Goal: Information Seeking & Learning: Find specific fact

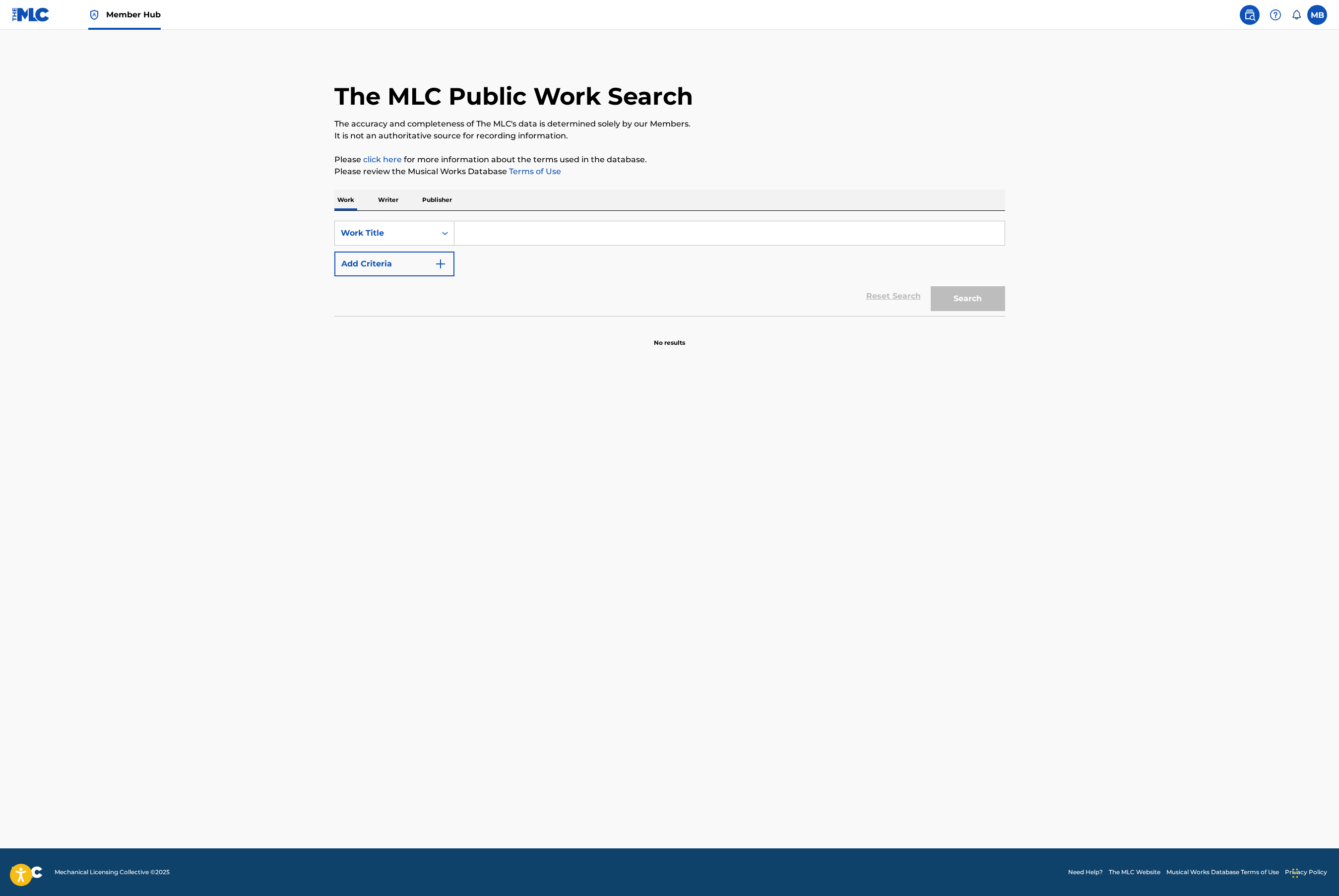
click at [478, 235] on input "Search Form" at bounding box center [729, 232] width 550 height 24
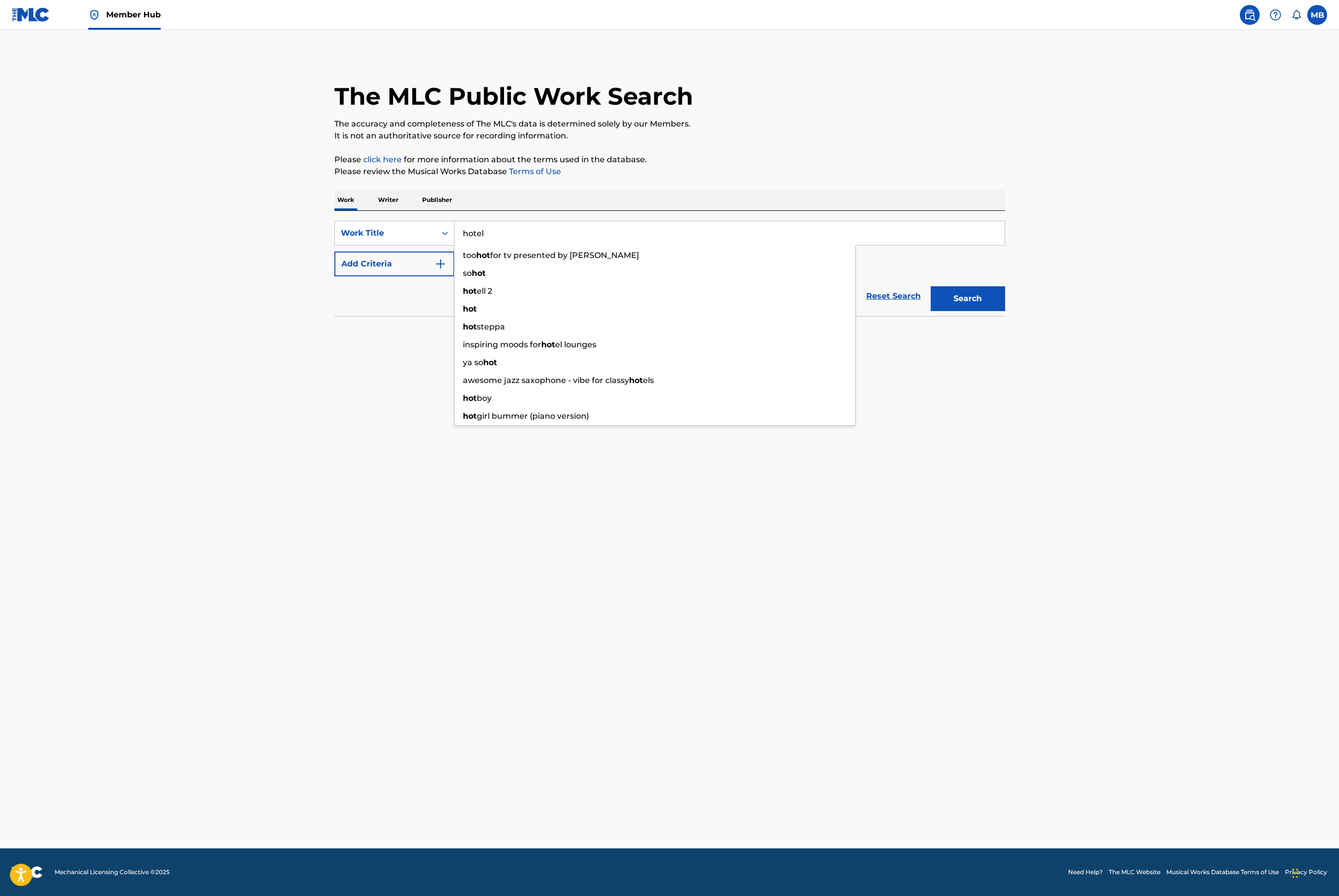
type input "hotel"
click at [931, 286] on button "Search" at bounding box center [968, 299] width 74 height 25
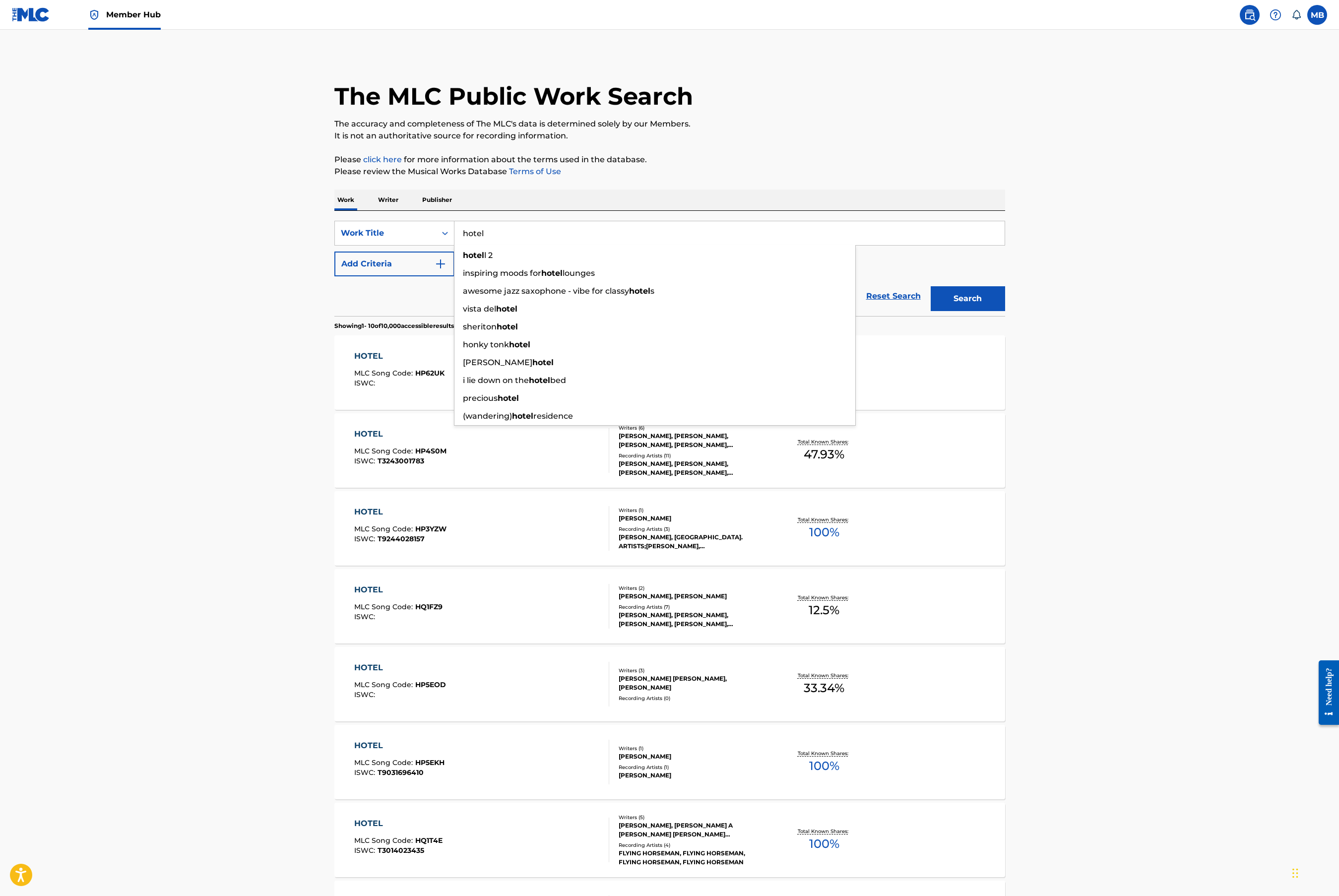
click at [312, 347] on main "The MLC Public Work Search The accuracy and completeness of The MLC's data is d…" at bounding box center [670, 598] width 1339 height 1137
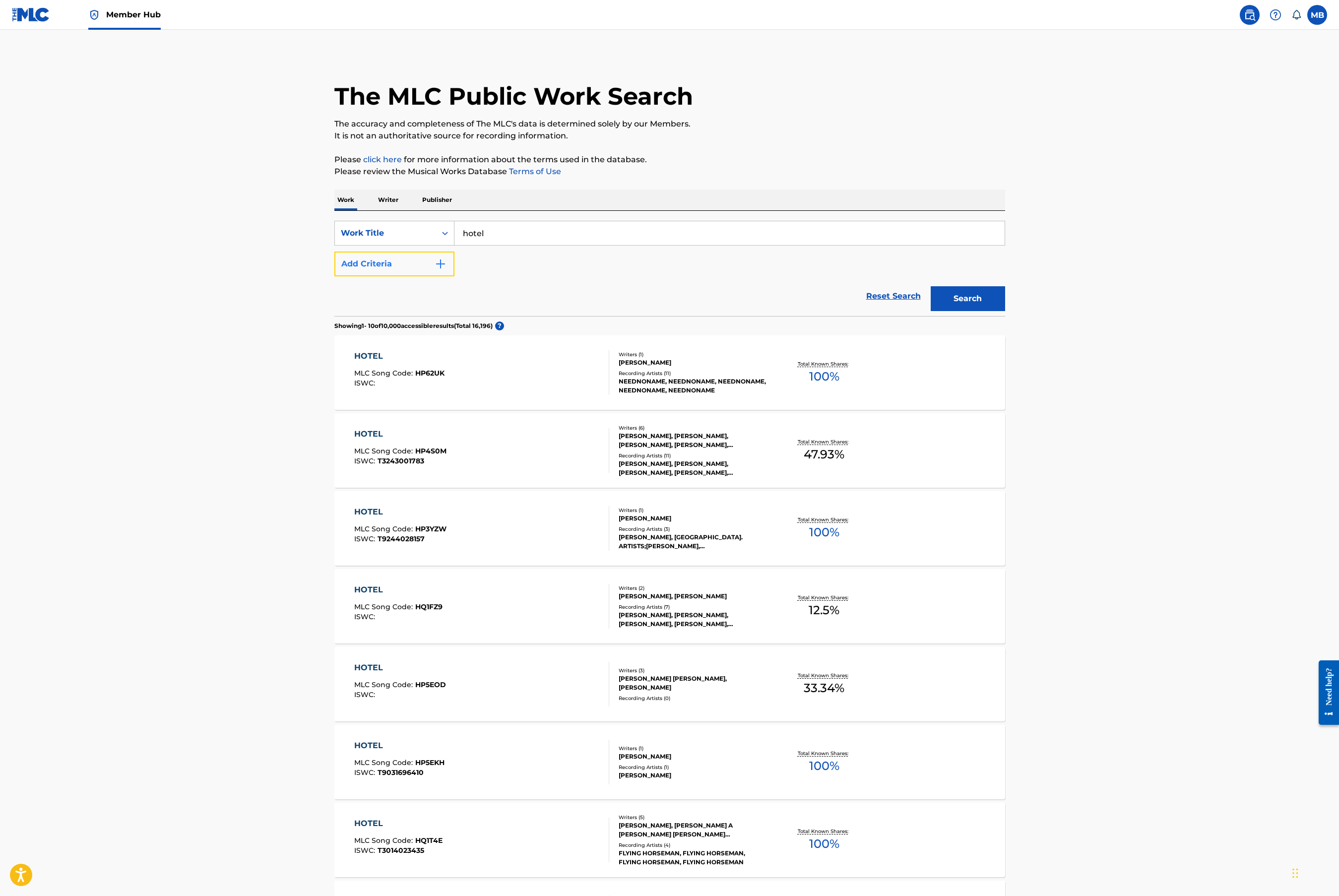
click at [398, 266] on button "Add Criteria" at bounding box center [394, 264] width 120 height 25
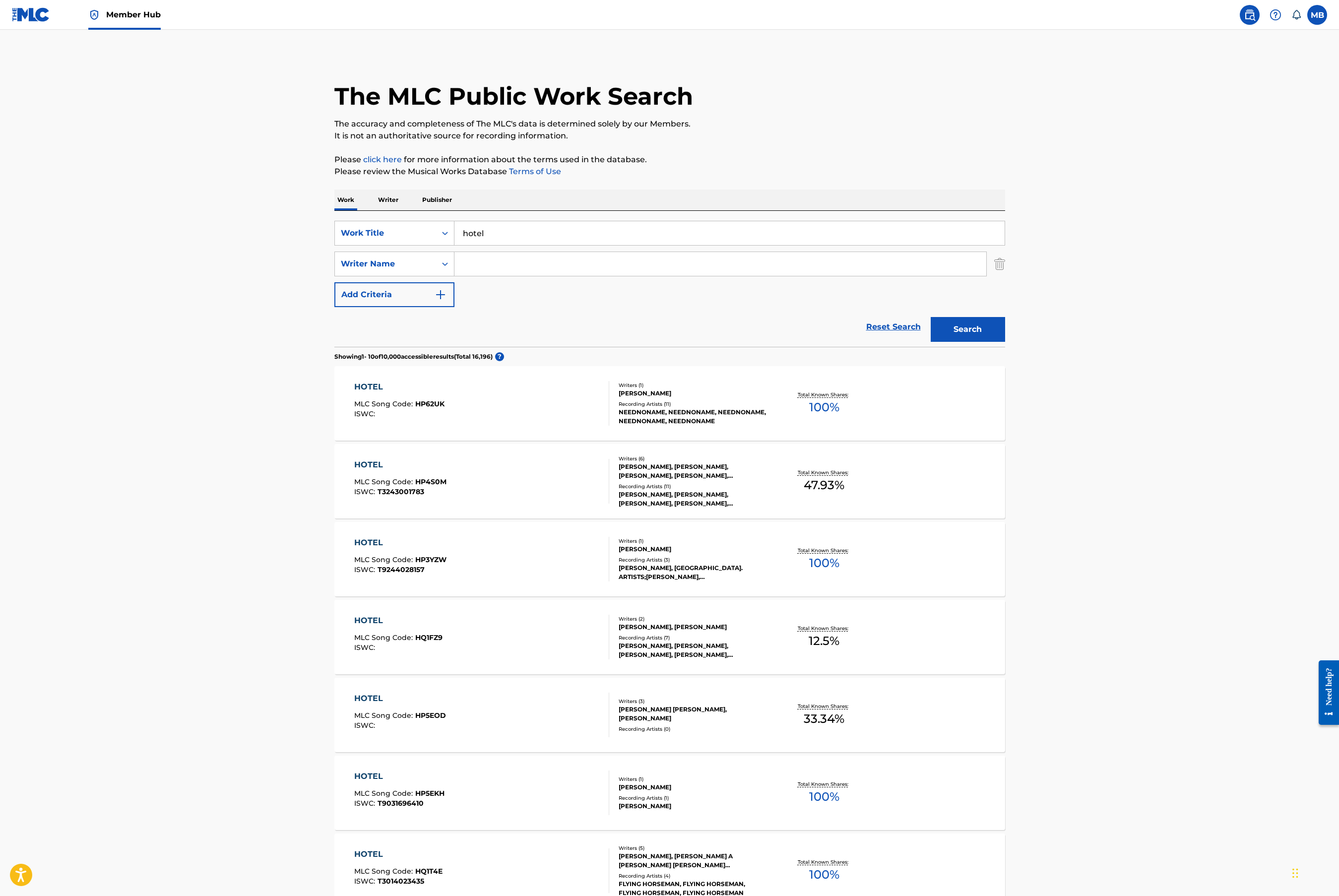
click at [501, 263] on input "Search Form" at bounding box center [720, 264] width 532 height 24
click at [931, 317] on button "Search" at bounding box center [968, 329] width 74 height 25
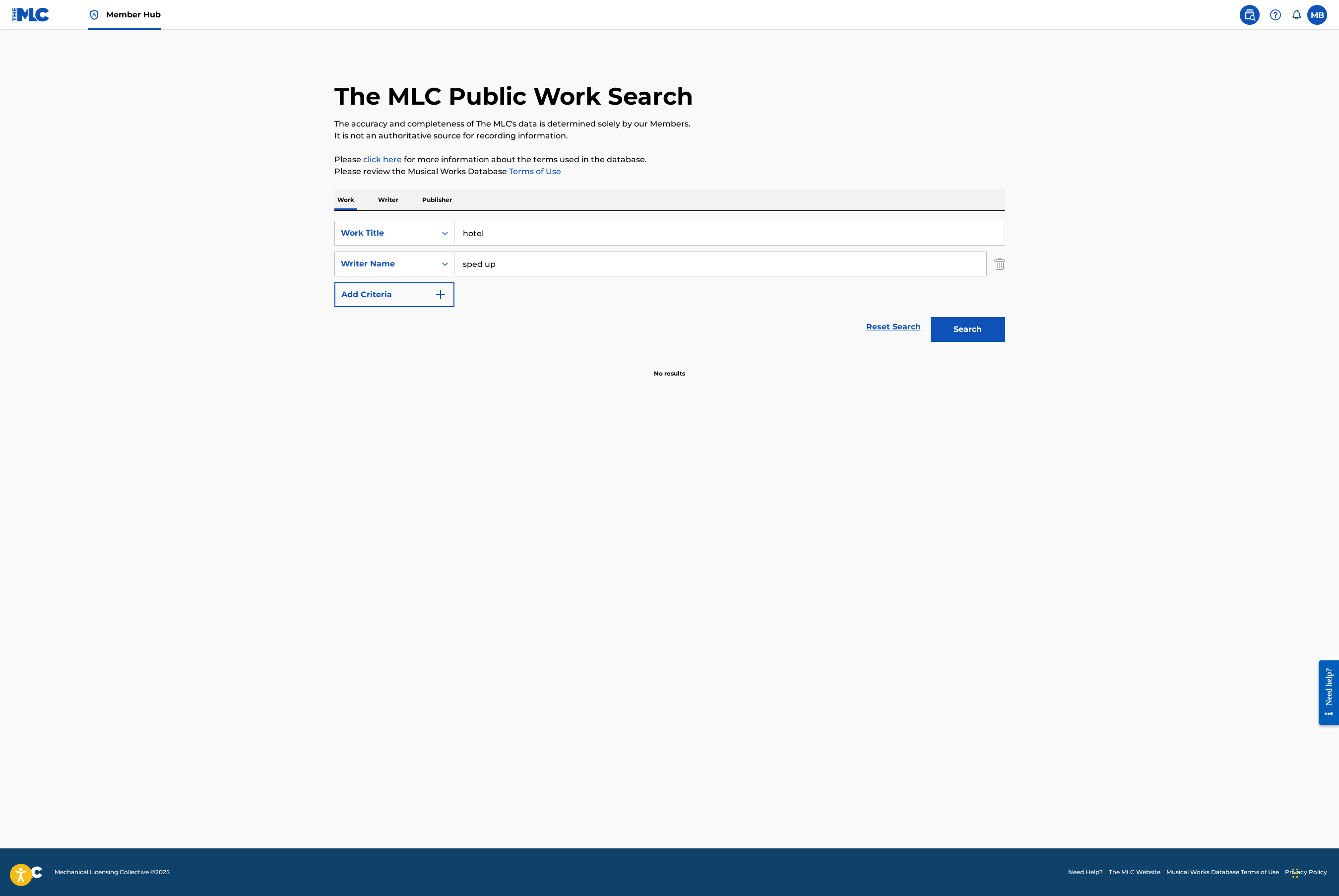
click at [476, 268] on input "sped up" at bounding box center [720, 264] width 532 height 24
type input "[PERSON_NAME]"
click at [931, 317] on button "Search" at bounding box center [968, 329] width 74 height 25
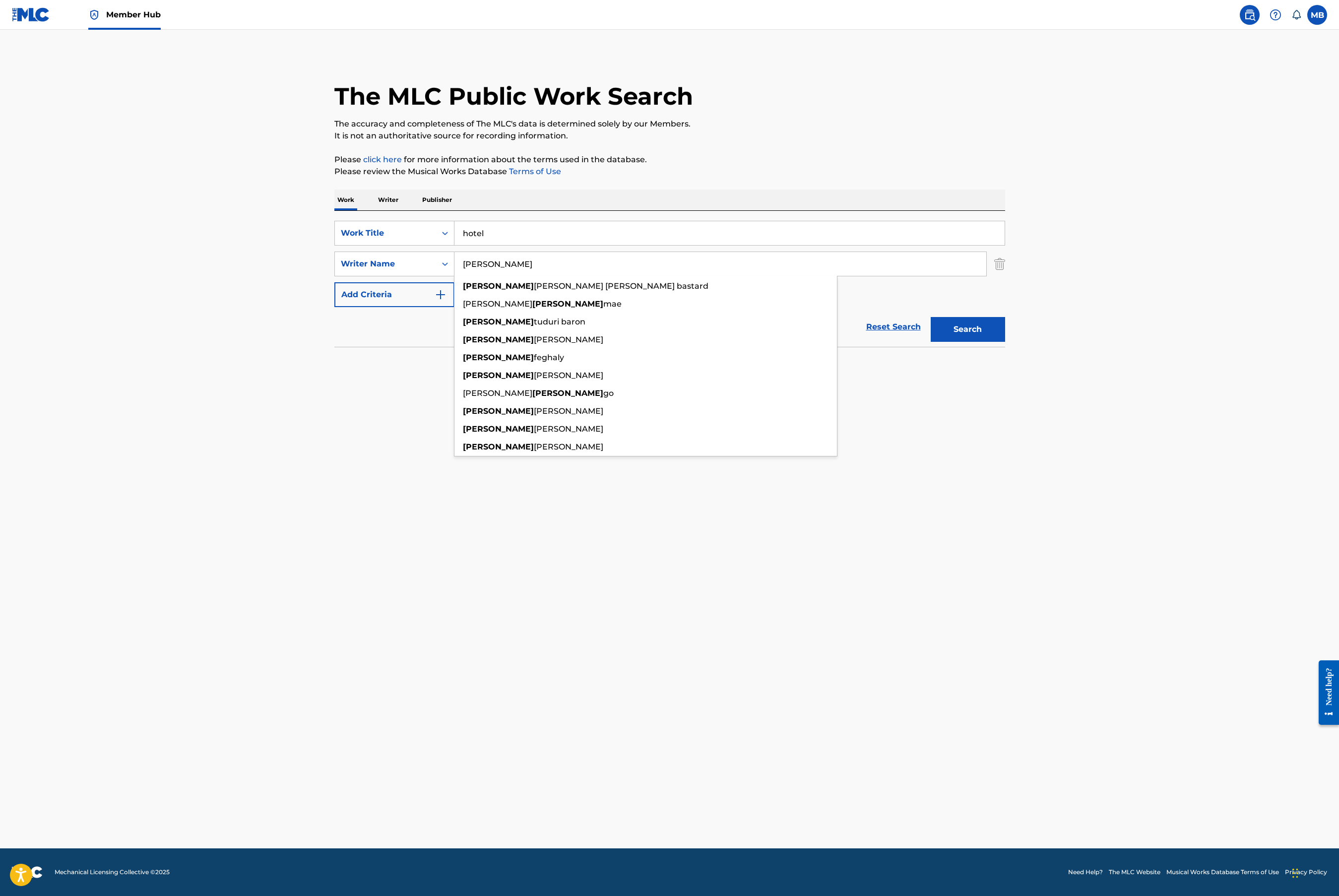
click at [347, 327] on div "Reset Search Search" at bounding box center [670, 327] width 671 height 40
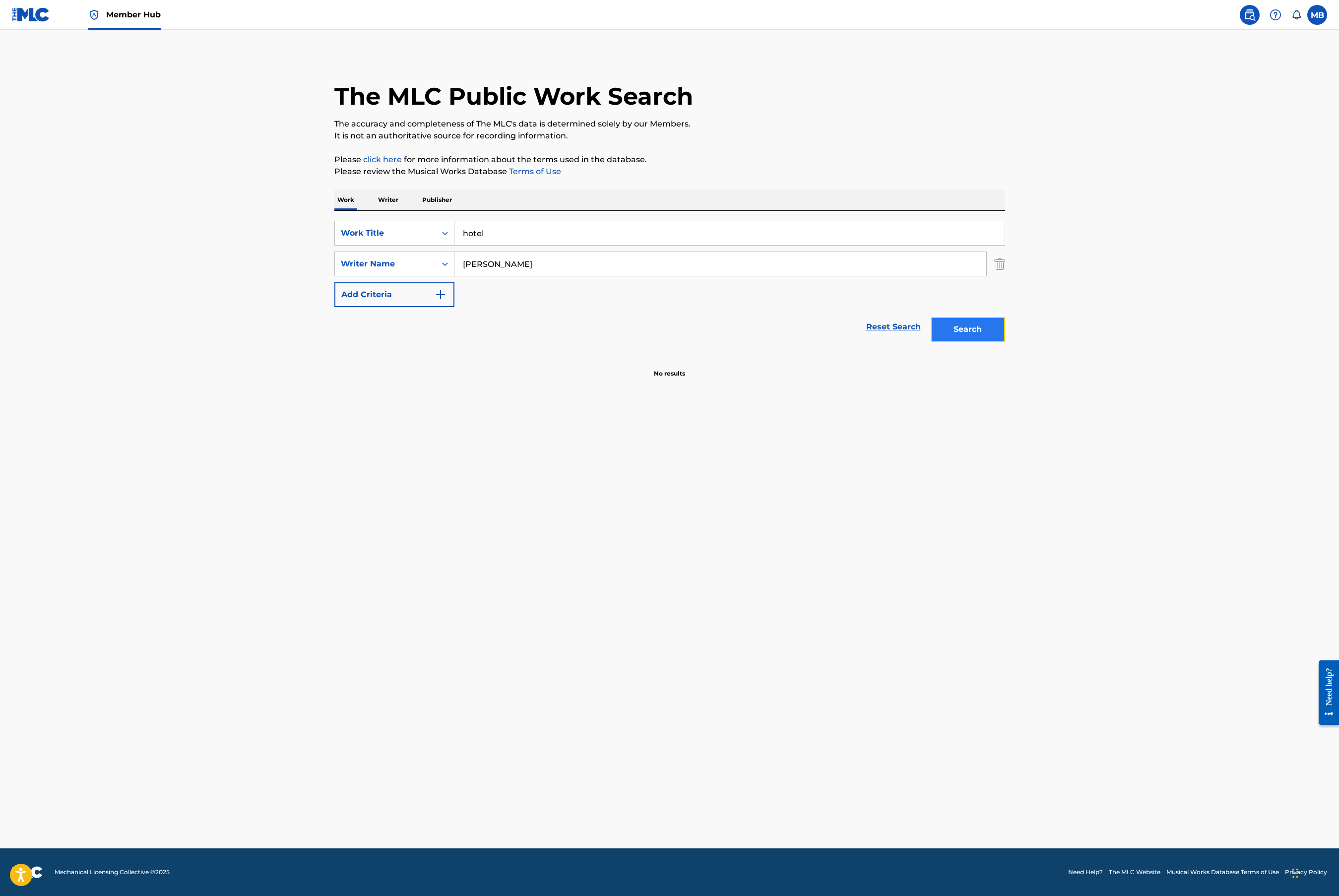
click at [955, 330] on button "Search" at bounding box center [968, 329] width 74 height 25
click at [591, 258] on input "[PERSON_NAME]" at bounding box center [720, 264] width 532 height 24
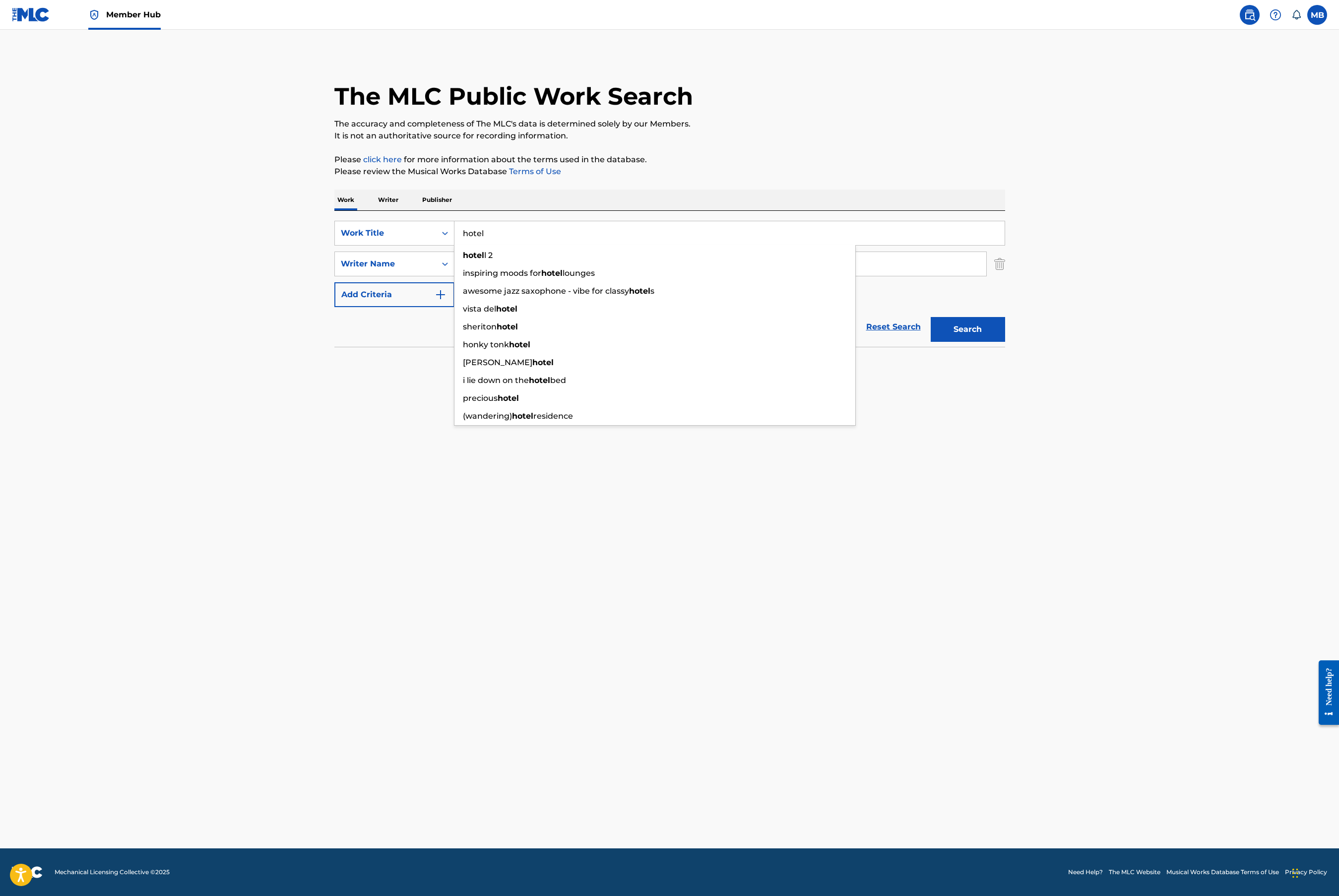
click at [591, 235] on input "hotel" at bounding box center [729, 232] width 550 height 24
type input "hotel sped up"
click at [931, 317] on button "Search" at bounding box center [968, 329] width 74 height 25
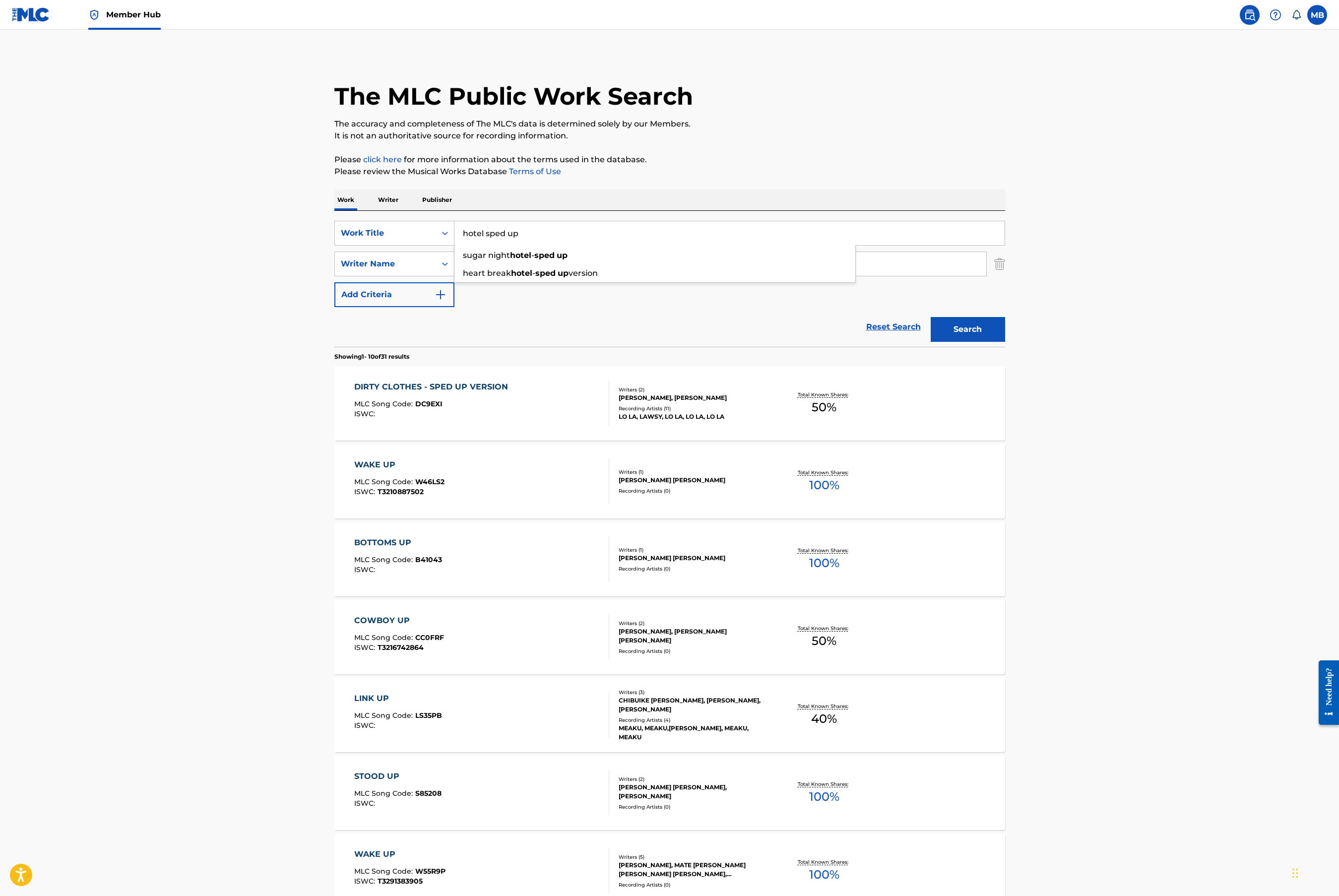
click at [631, 180] on div "The MLC Public Work Search The accuracy and completeness of The MLC's data is d…" at bounding box center [670, 623] width 694 height 1138
click at [604, 266] on input "[PERSON_NAME]" at bounding box center [720, 264] width 532 height 24
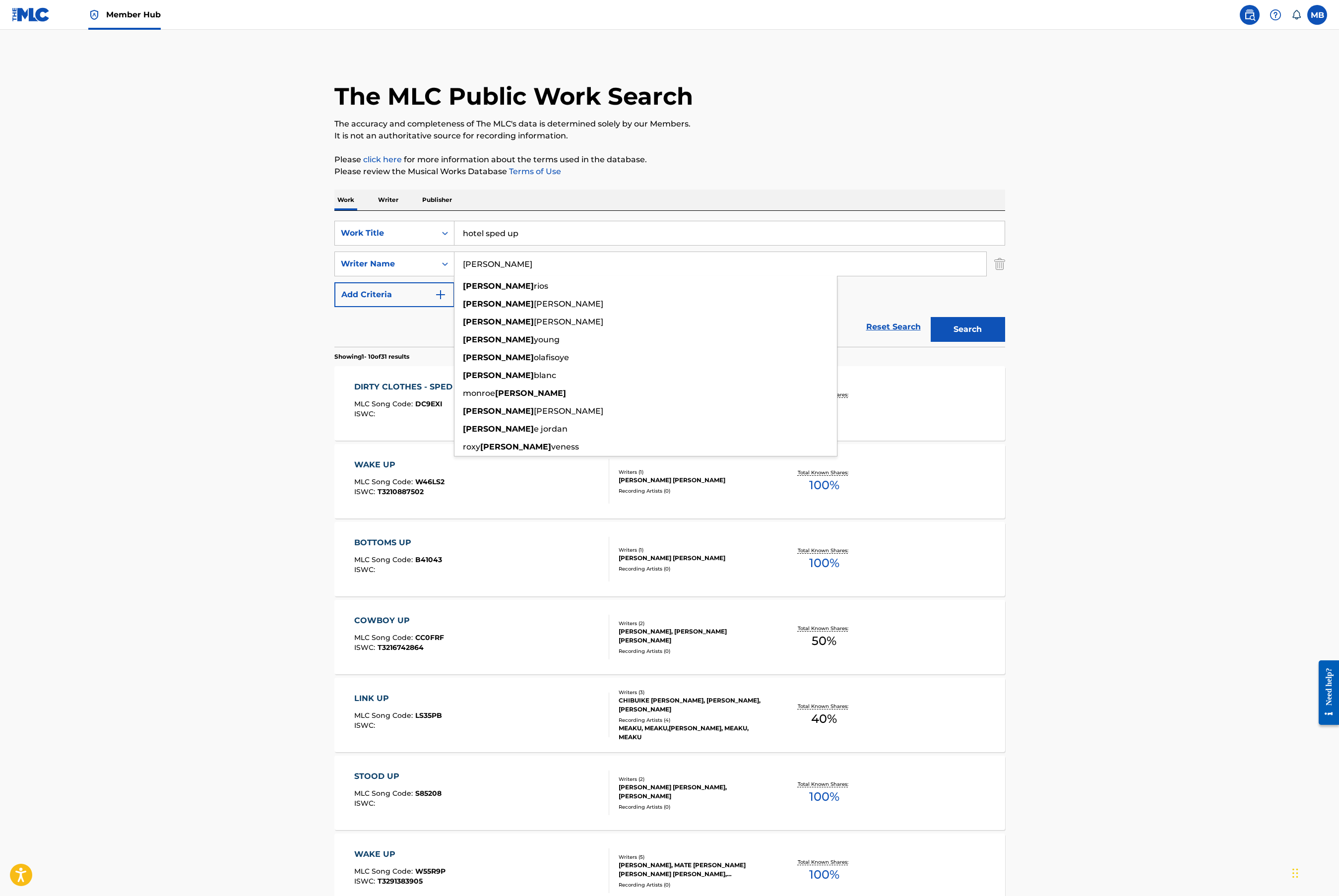
click at [604, 266] on input "[PERSON_NAME]" at bounding box center [720, 264] width 532 height 24
paste input "[PERSON_NAME]"
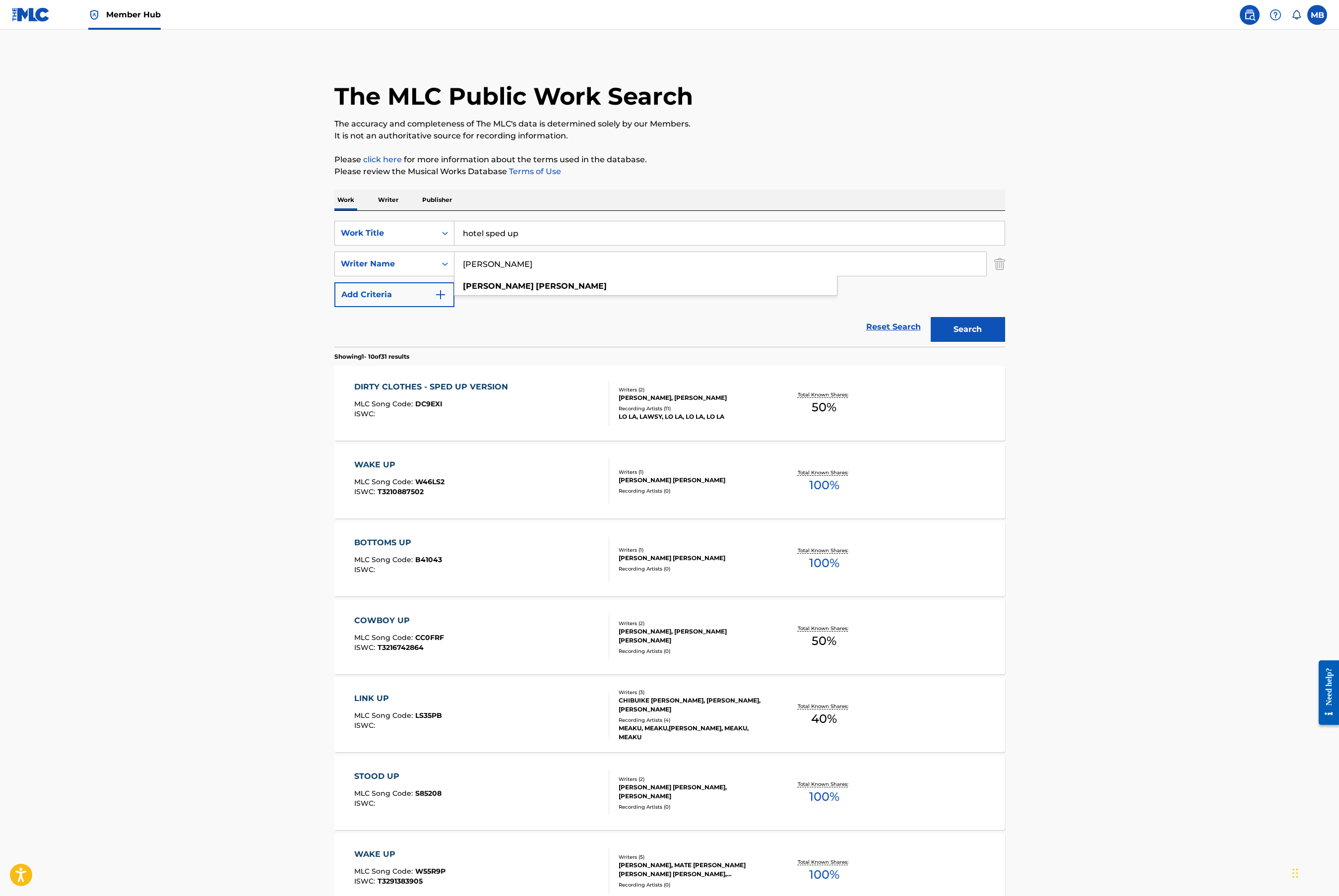
type input "[PERSON_NAME]"
click at [582, 235] on input "hotel sped up" at bounding box center [729, 232] width 550 height 24
click at [574, 255] on div "sugar night hotel - sped up" at bounding box center [655, 256] width 401 height 18
click at [564, 236] on input "sugar night hotel - sped up" at bounding box center [729, 232] width 550 height 24
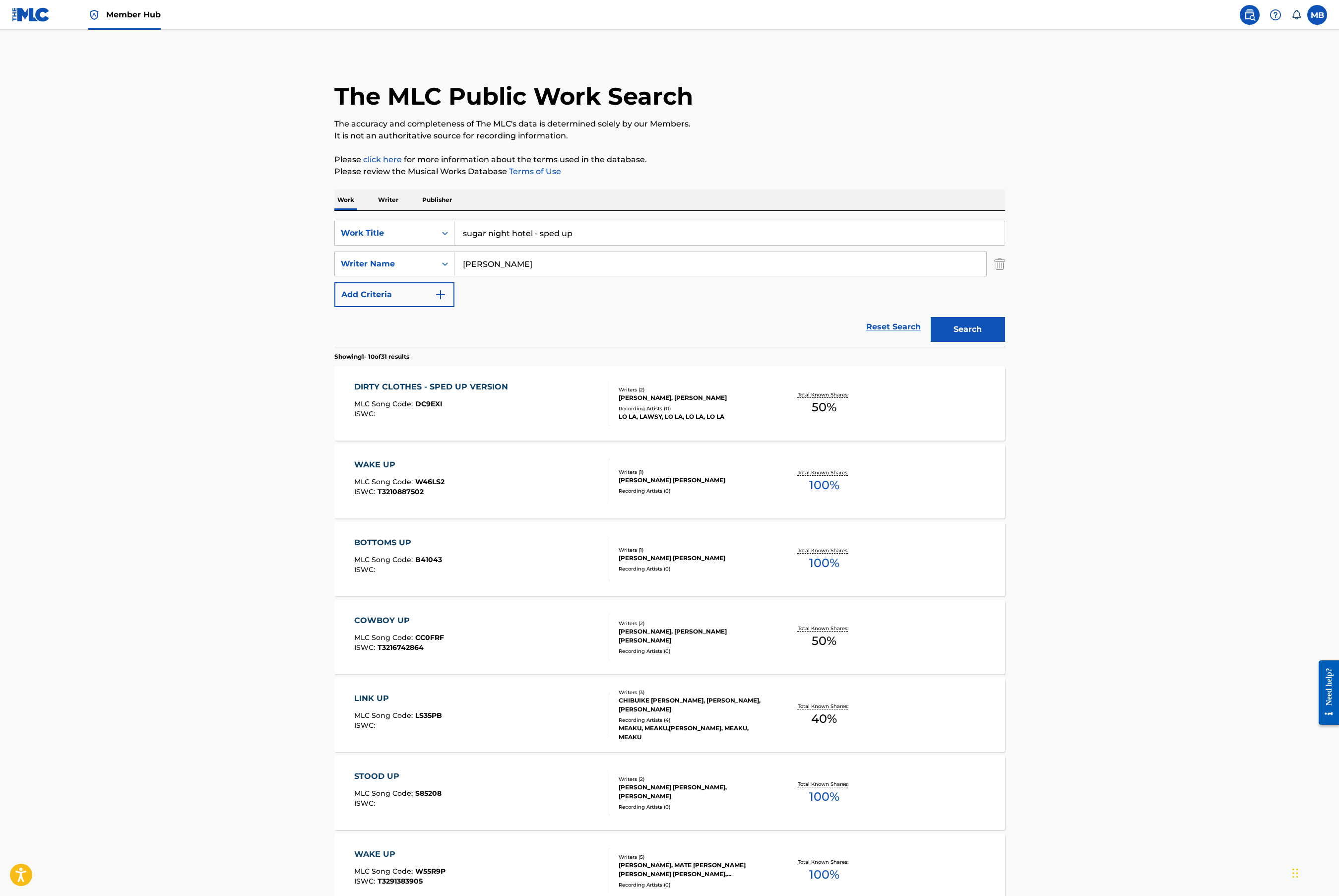
click at [564, 236] on input "sugar night hotel - sped up" at bounding box center [729, 232] width 550 height 24
type input "Hotel"
click at [931, 317] on button "Search" at bounding box center [968, 329] width 74 height 25
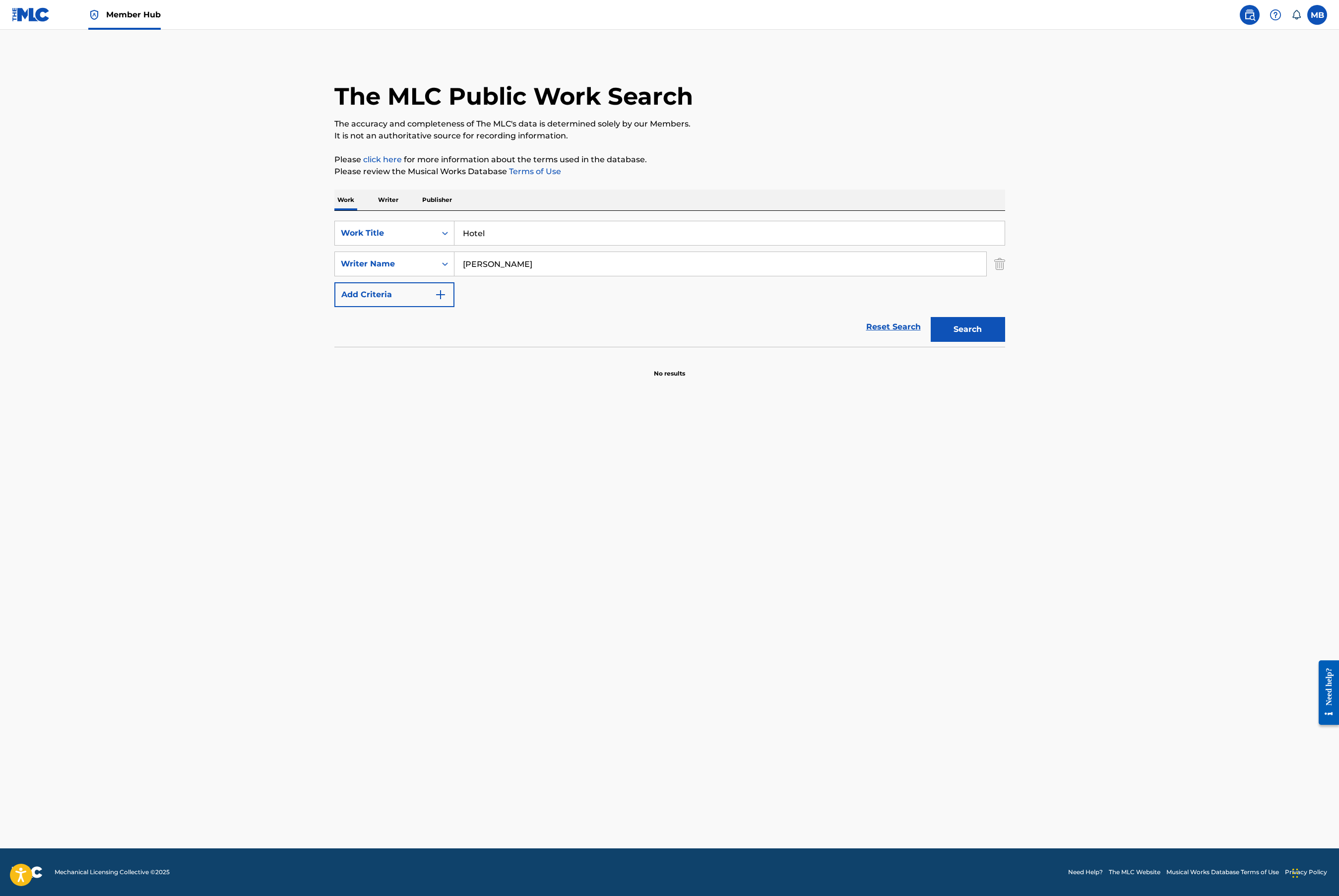
click at [320, 339] on main "The MLC Public Work Search The accuracy and completeness of The MLC's data is d…" at bounding box center [670, 438] width 1339 height 818
click at [511, 260] on input "[PERSON_NAME]" at bounding box center [720, 264] width 532 height 24
click at [931, 317] on button "Search" at bounding box center [968, 329] width 74 height 25
click at [391, 203] on p "Writer" at bounding box center [388, 199] width 26 height 21
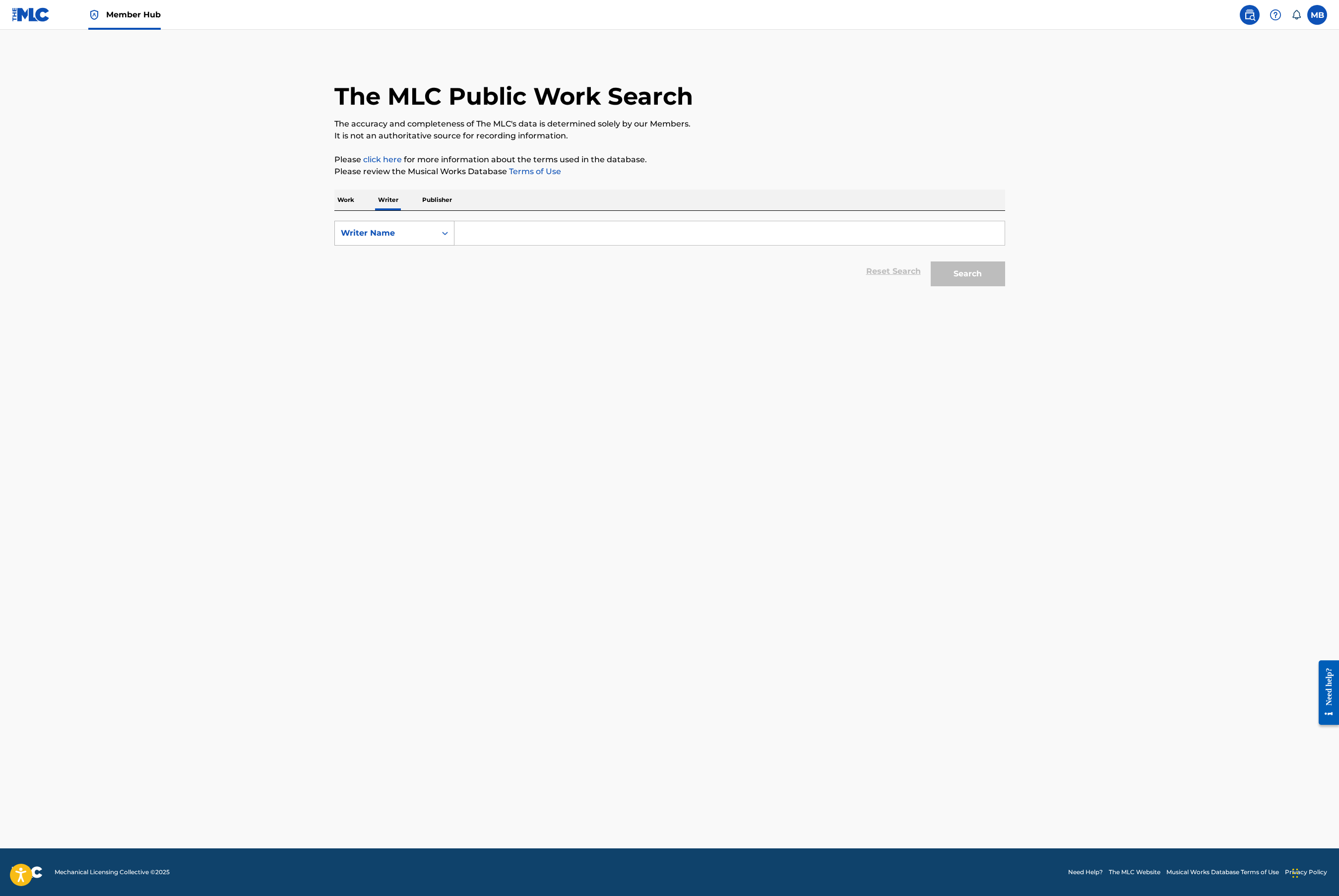
click at [391, 224] on div "Writer Name" at bounding box center [386, 232] width 101 height 19
click at [481, 224] on input "Search Form" at bounding box center [729, 232] width 550 height 24
paste input "[PERSON_NAME]"
type input "[PERSON_NAME]"
click at [931, 261] on button "Search" at bounding box center [968, 274] width 74 height 25
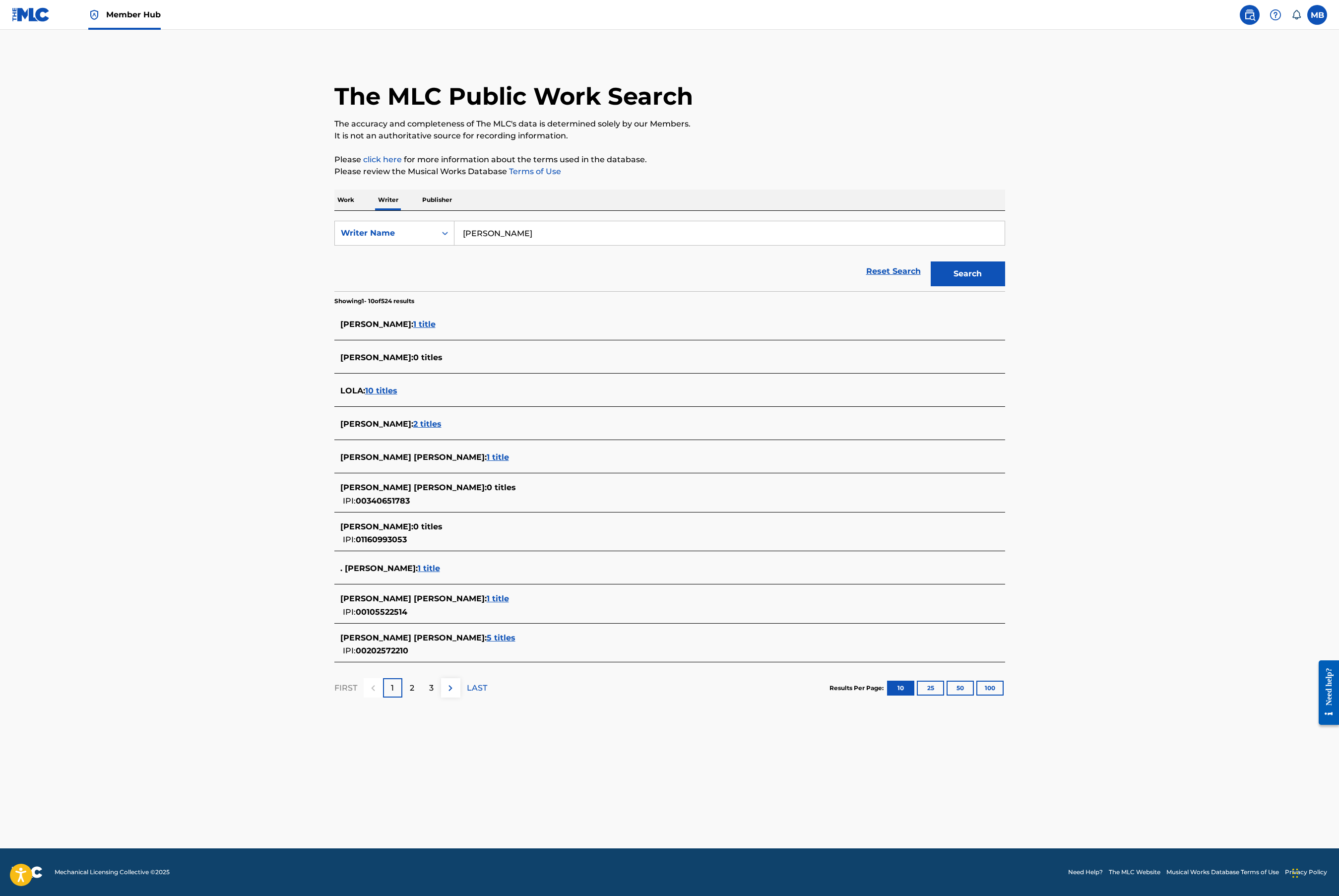
click at [348, 201] on p "Work" at bounding box center [346, 199] width 23 height 21
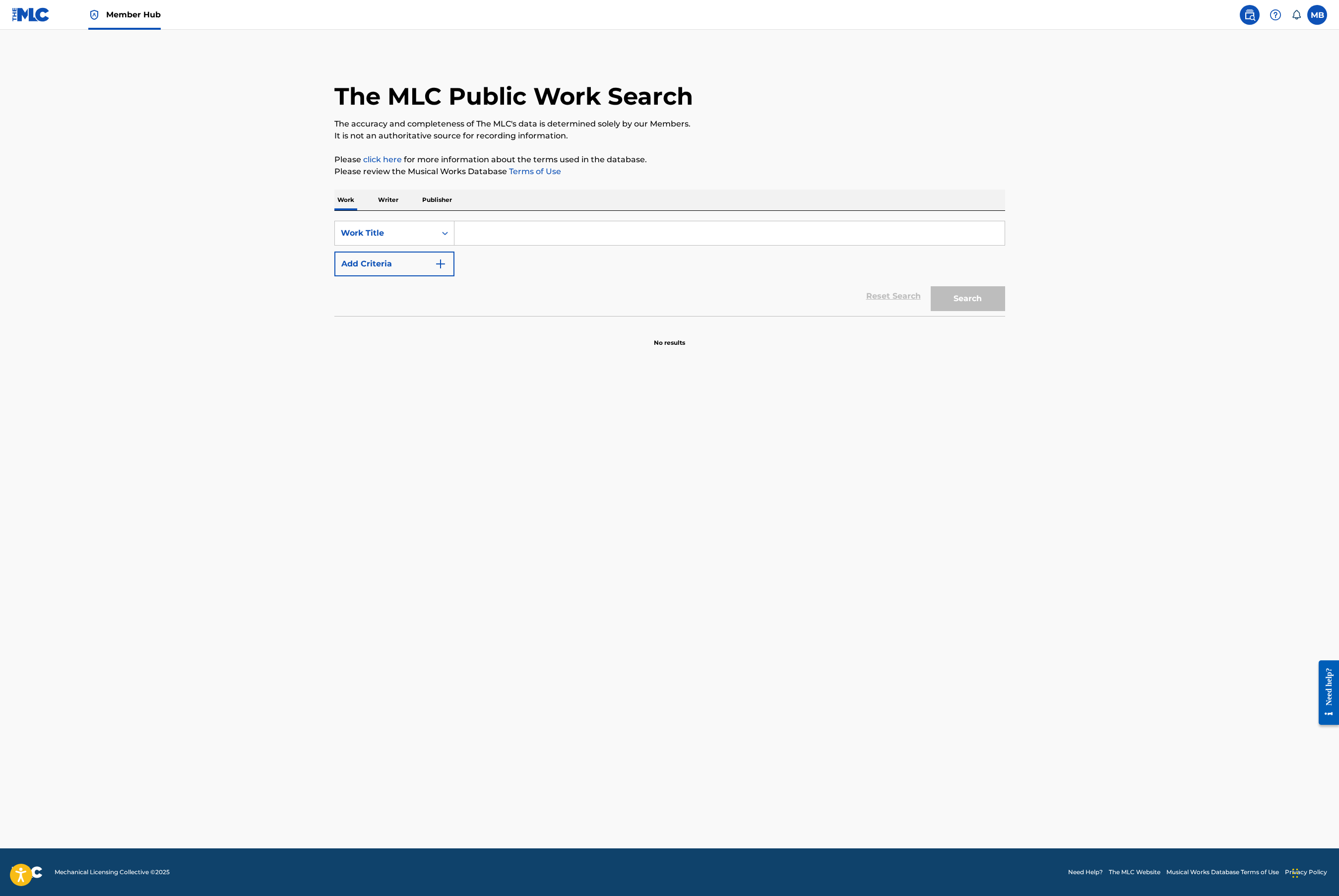
click at [497, 238] on input "Search Form" at bounding box center [729, 232] width 550 height 24
type input "Hotel"
click at [931, 286] on button "Search" at bounding box center [968, 299] width 74 height 25
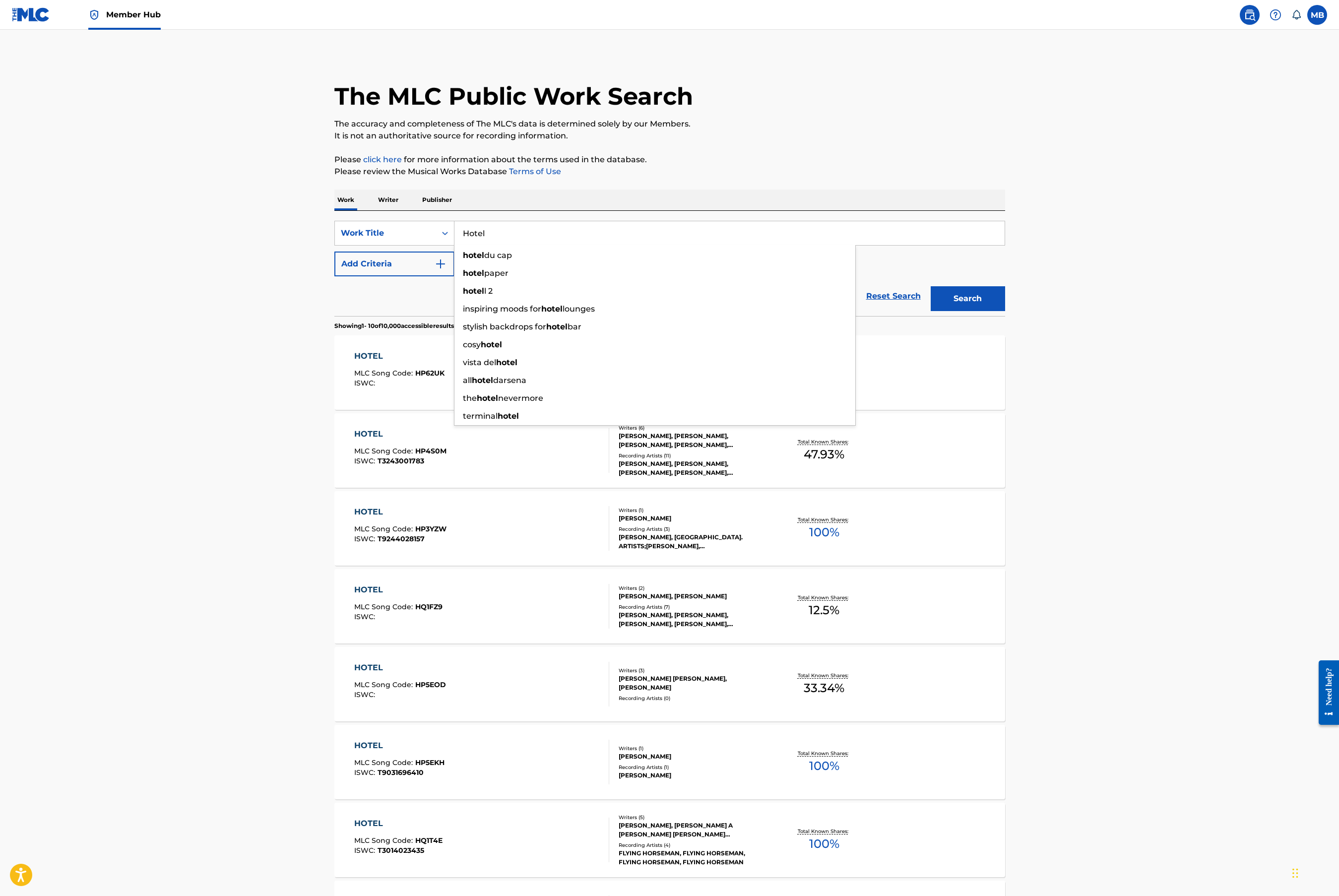
click at [278, 378] on main "The MLC Public Work Search The accuracy and completeness of The MLC's data is d…" at bounding box center [670, 598] width 1339 height 1137
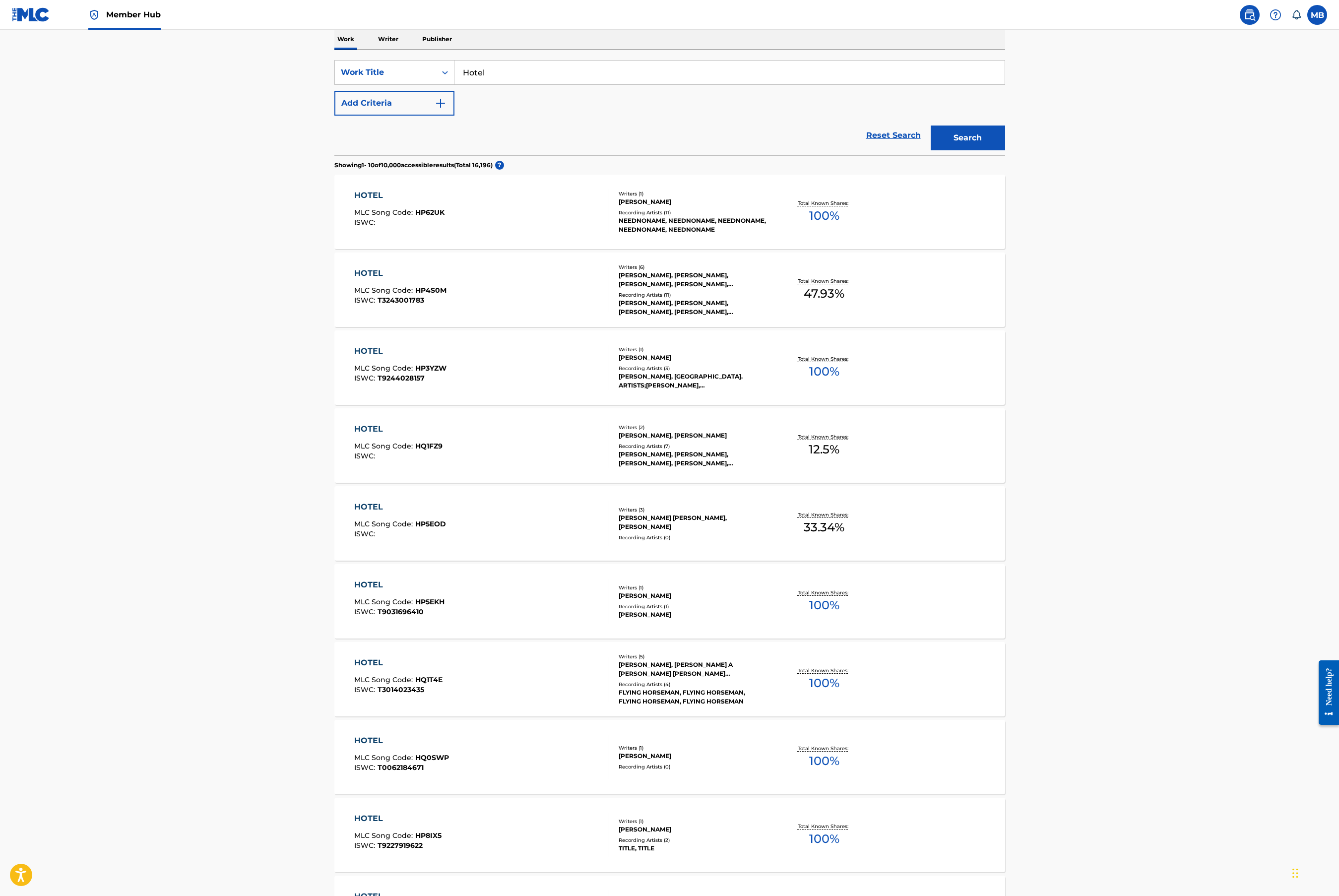
scroll to position [156, 0]
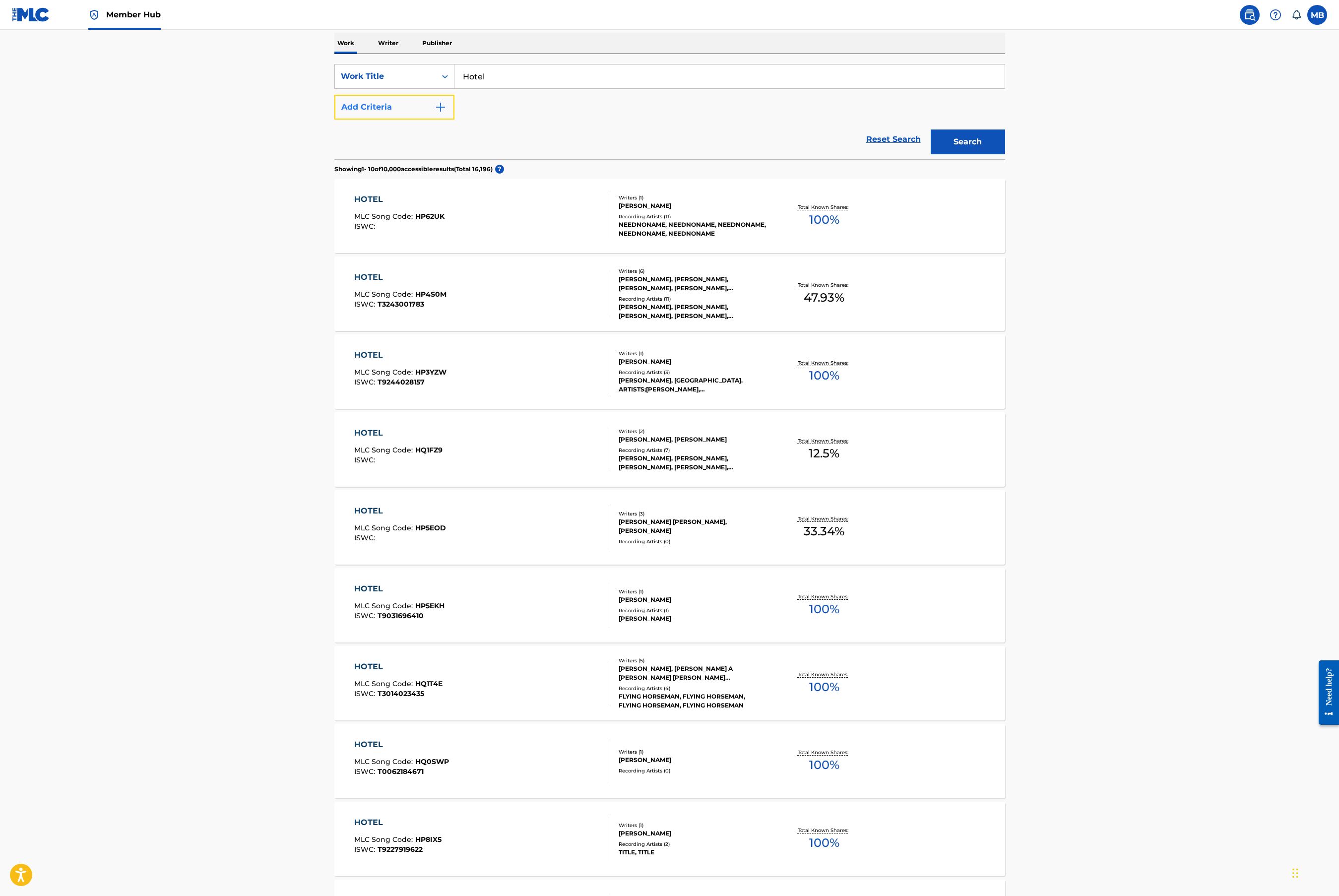
click at [408, 110] on button "Add Criteria" at bounding box center [394, 108] width 120 height 25
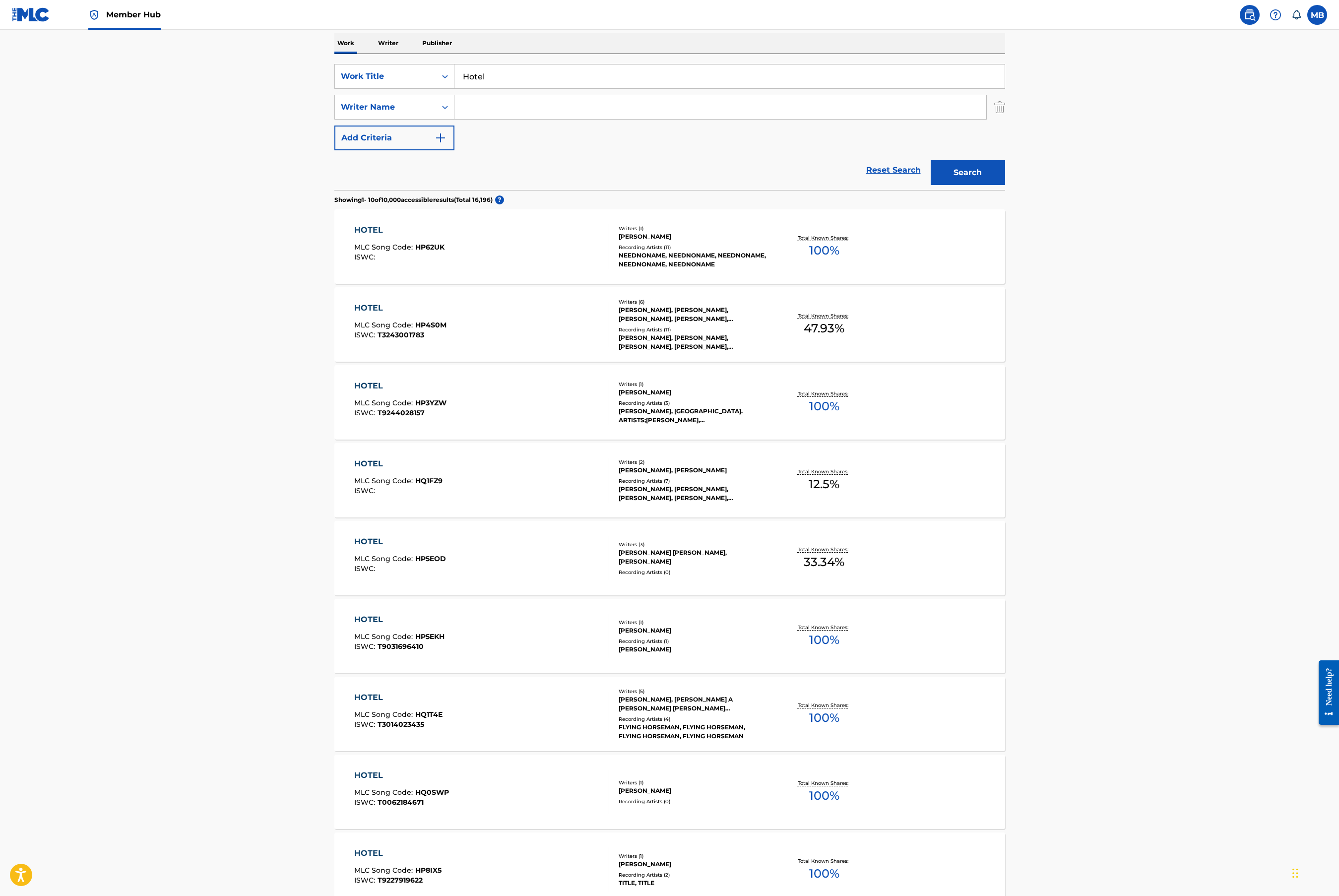
click at [510, 110] on input "Search Form" at bounding box center [720, 107] width 532 height 24
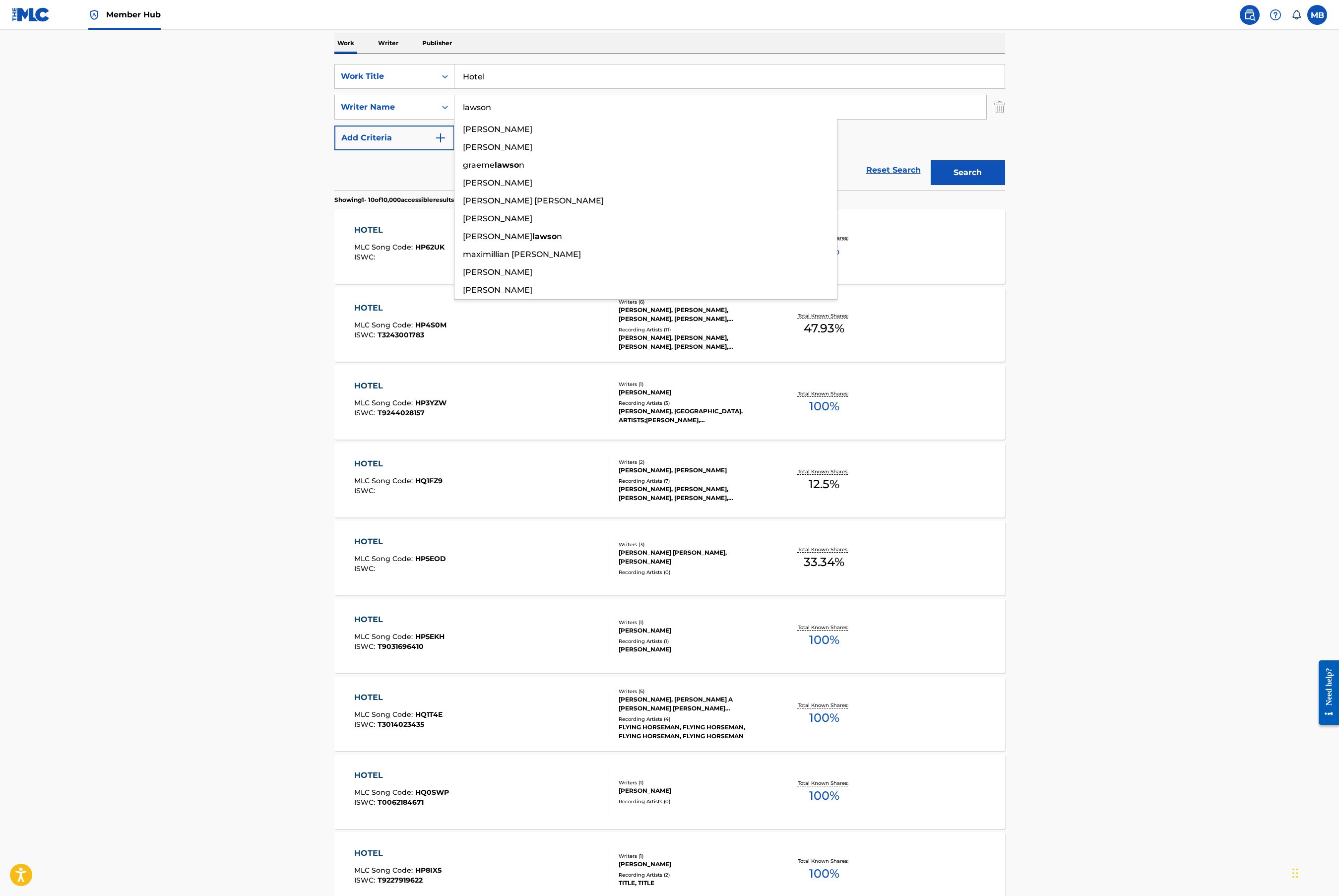
type input "lawson"
click at [931, 161] on button "Search" at bounding box center [968, 173] width 74 height 25
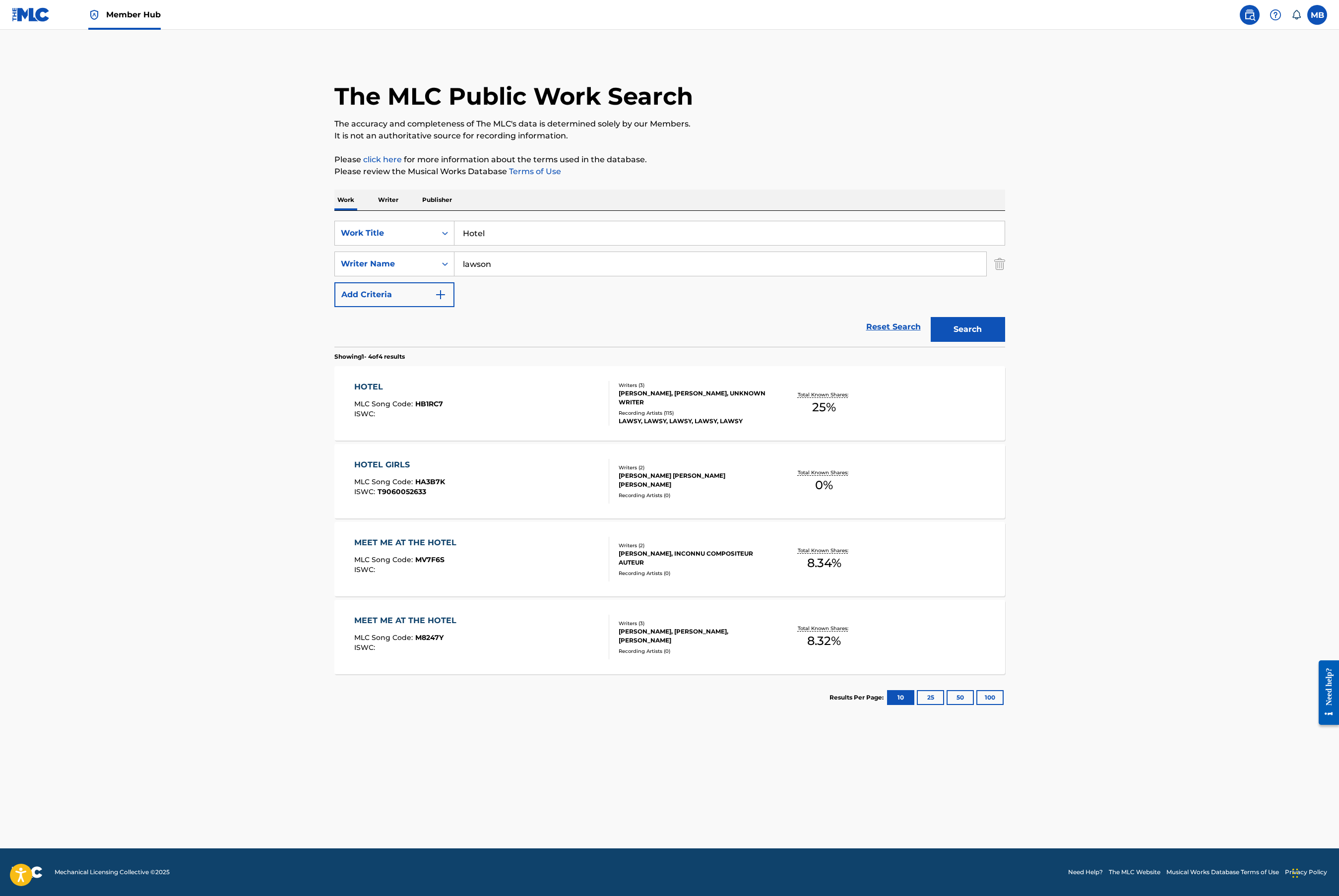
click at [246, 410] on main "The MLC Public Work Search The accuracy and completeness of The MLC's data is d…" at bounding box center [670, 438] width 1339 height 818
click at [413, 409] on div "MLC Song Code : HB1RC7" at bounding box center [398, 405] width 89 height 10
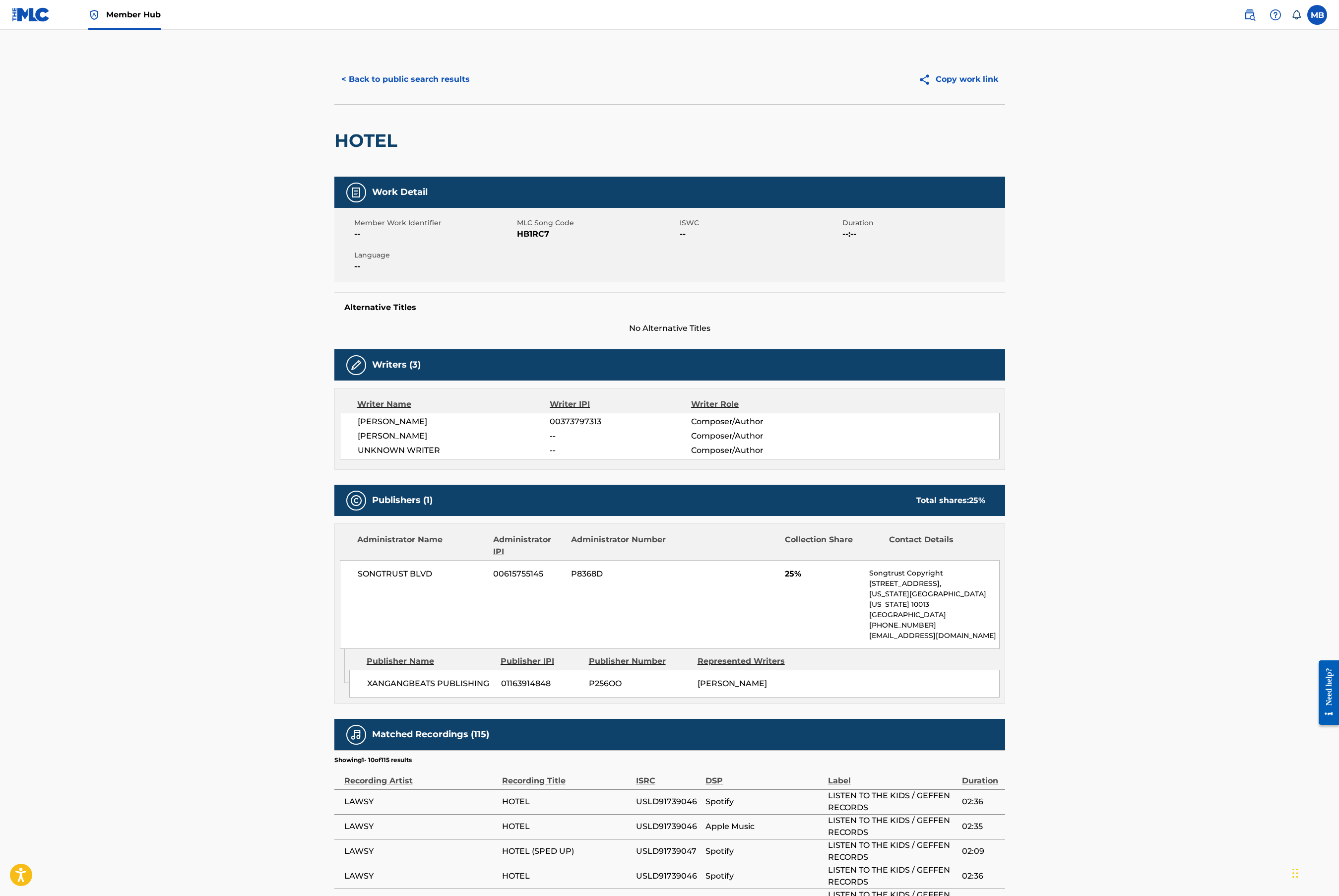
scroll to position [1, 0]
click at [395, 76] on button "< Back to public search results" at bounding box center [406, 79] width 142 height 25
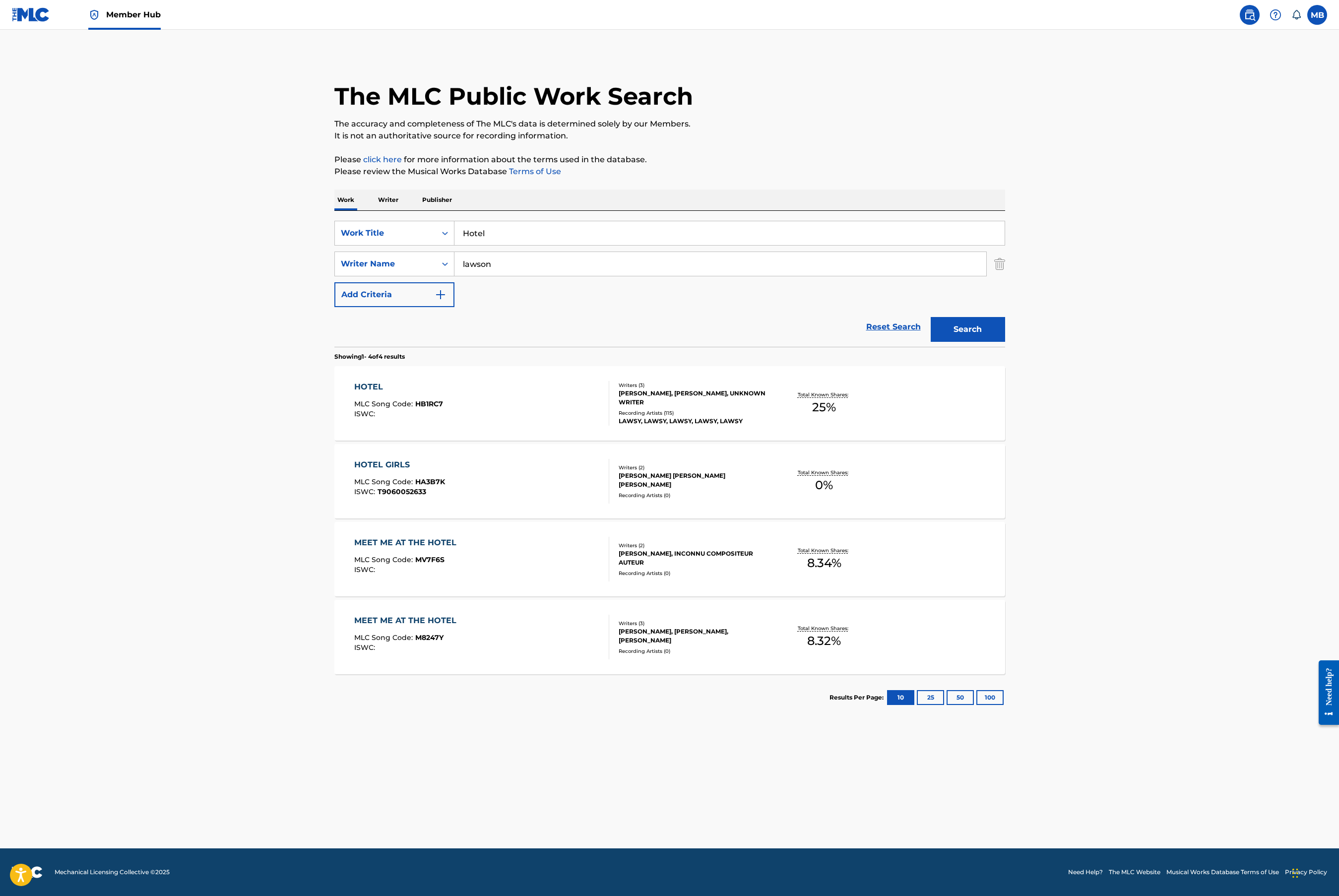
click at [489, 392] on div "HOTEL MLC Song Code : HB1RC7 ISWC :" at bounding box center [482, 403] width 255 height 45
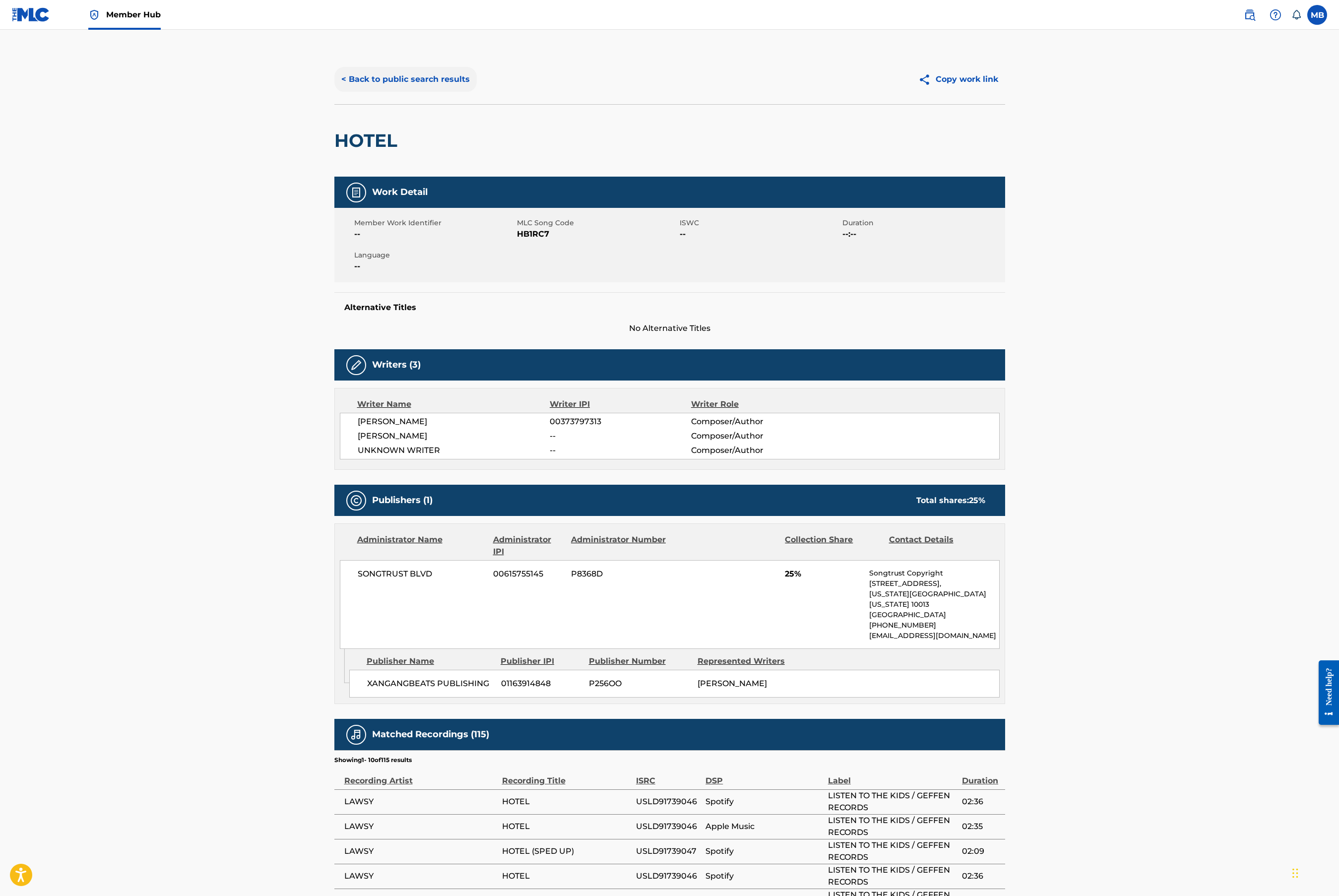
click at [390, 84] on button "< Back to public search results" at bounding box center [406, 79] width 142 height 25
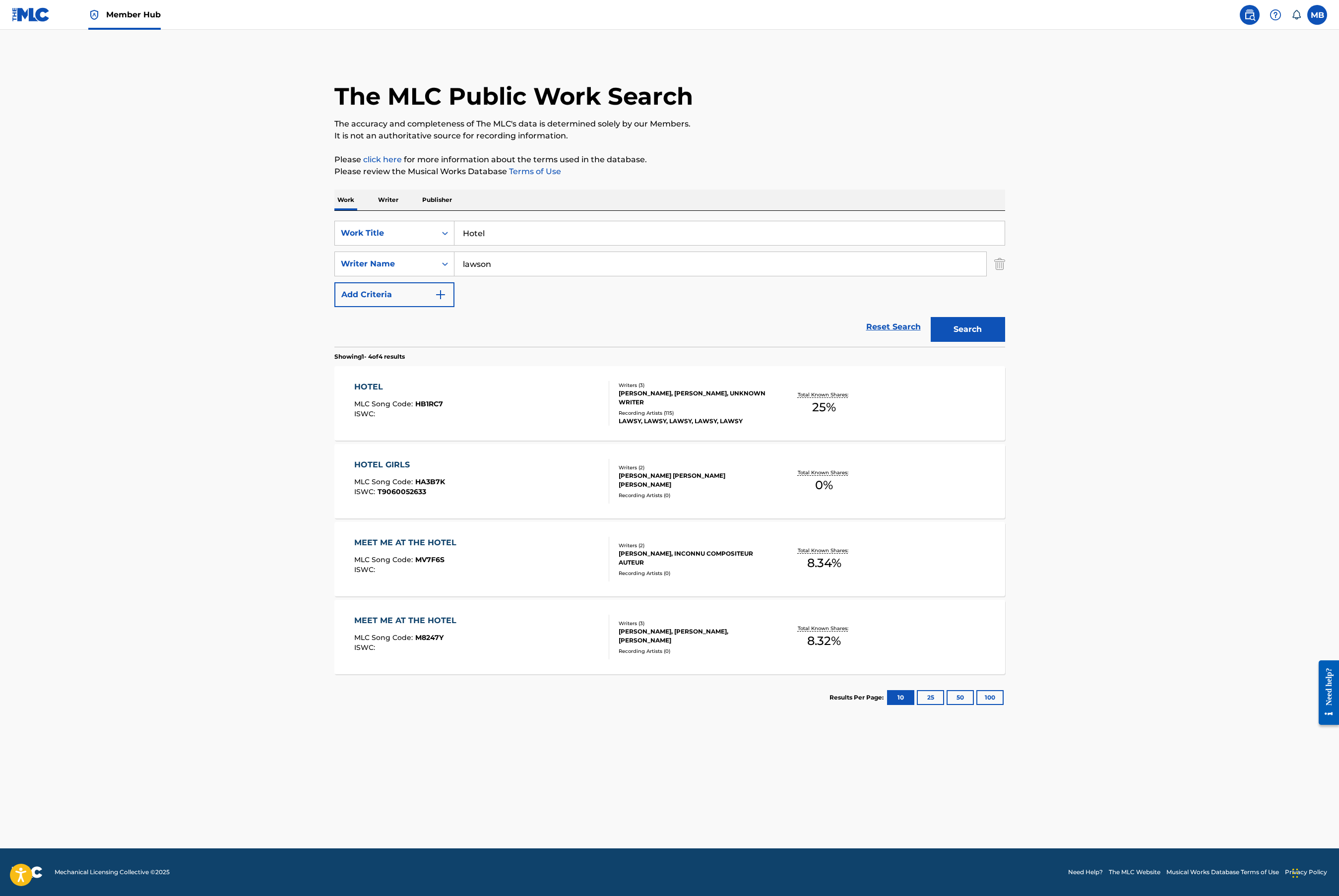
click at [383, 201] on p "Writer" at bounding box center [388, 199] width 26 height 21
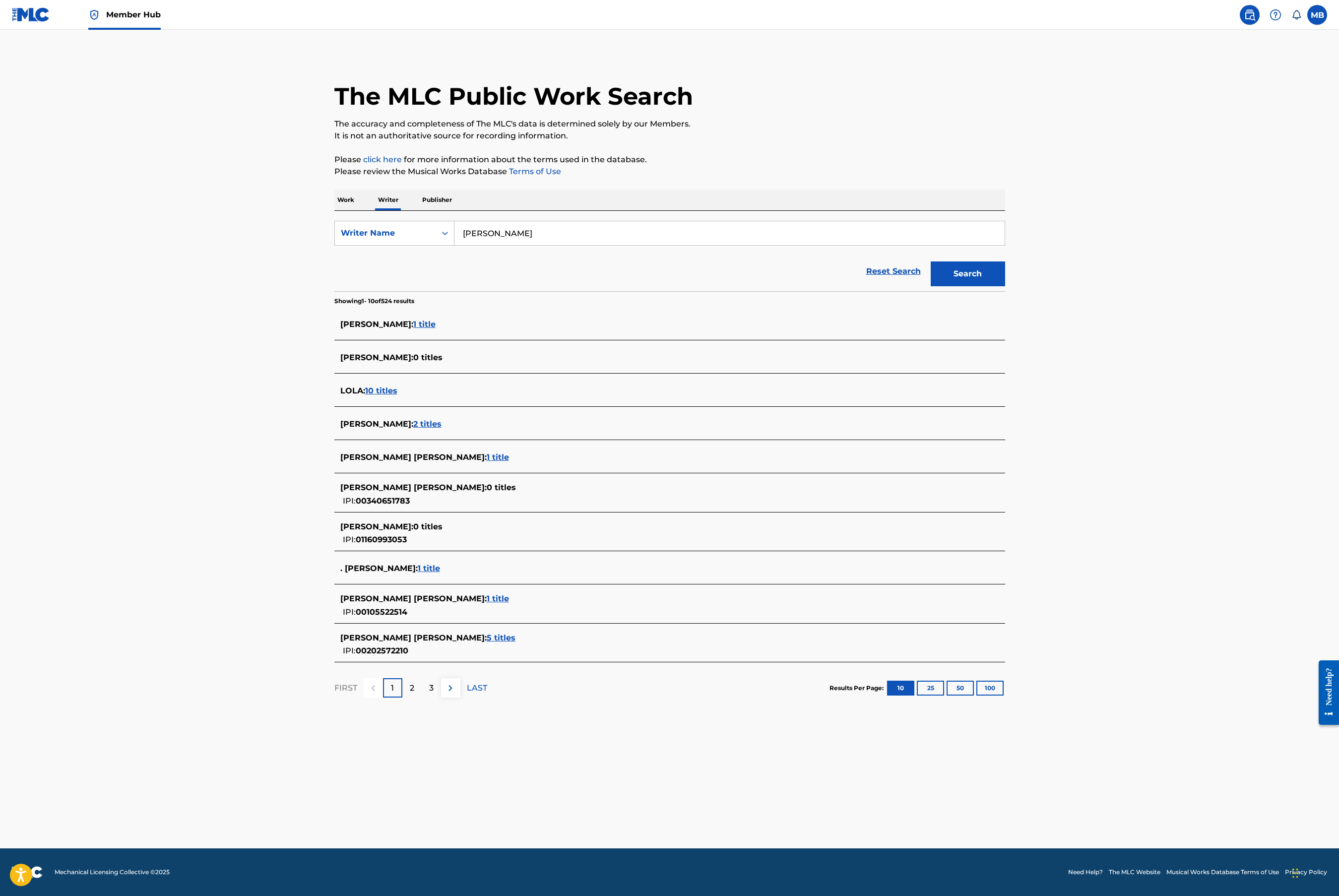
click at [339, 196] on p "Work" at bounding box center [346, 199] width 23 height 21
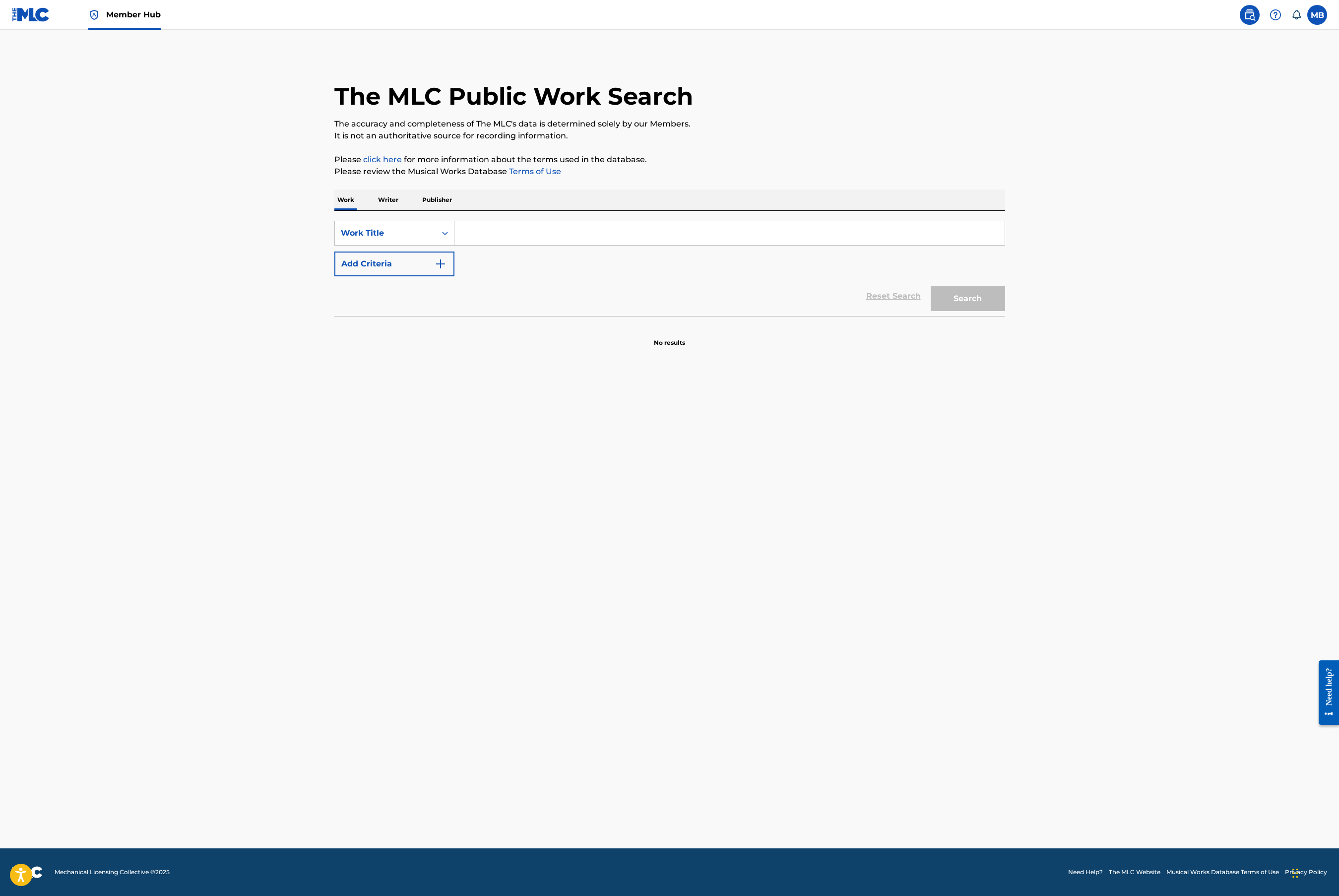
click at [490, 245] on input "Search Form" at bounding box center [729, 232] width 550 height 24
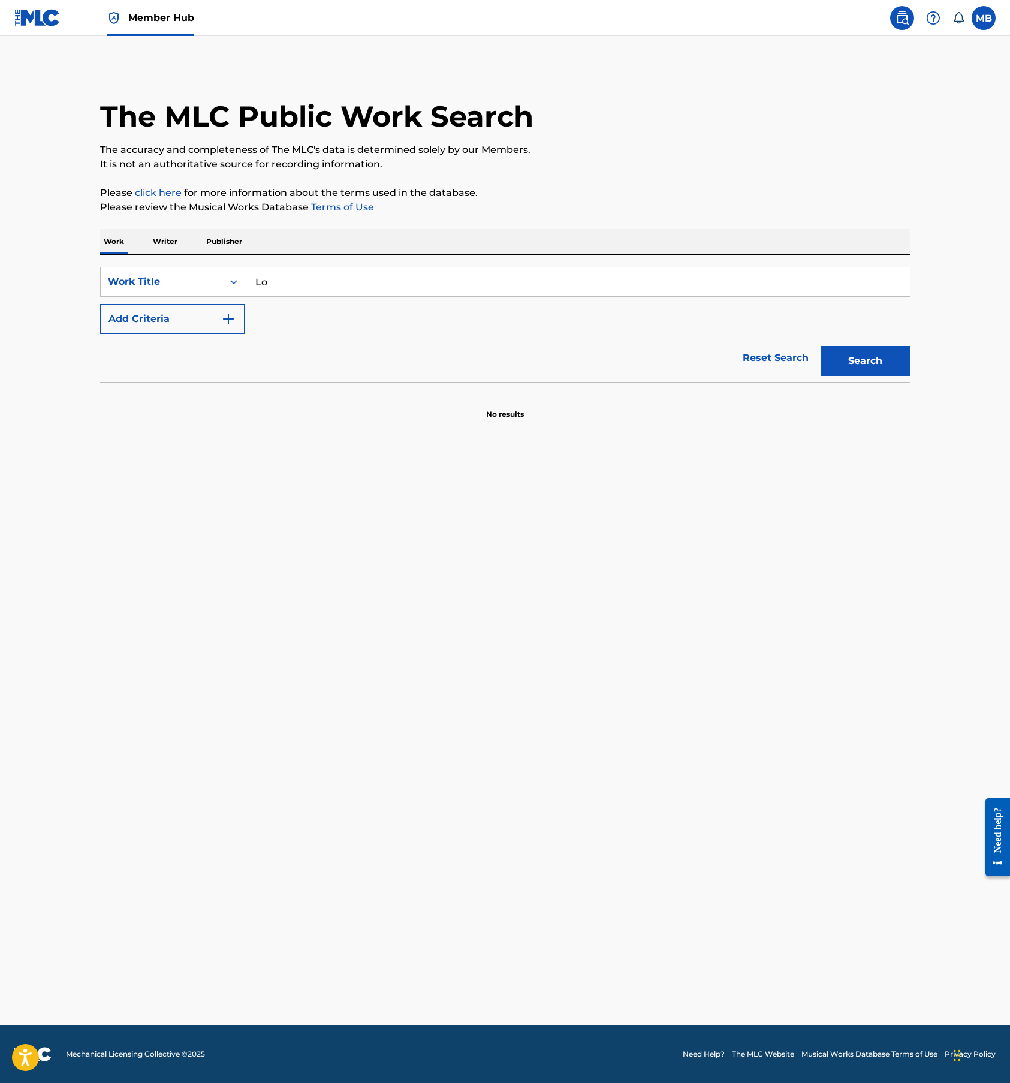
type input "L"
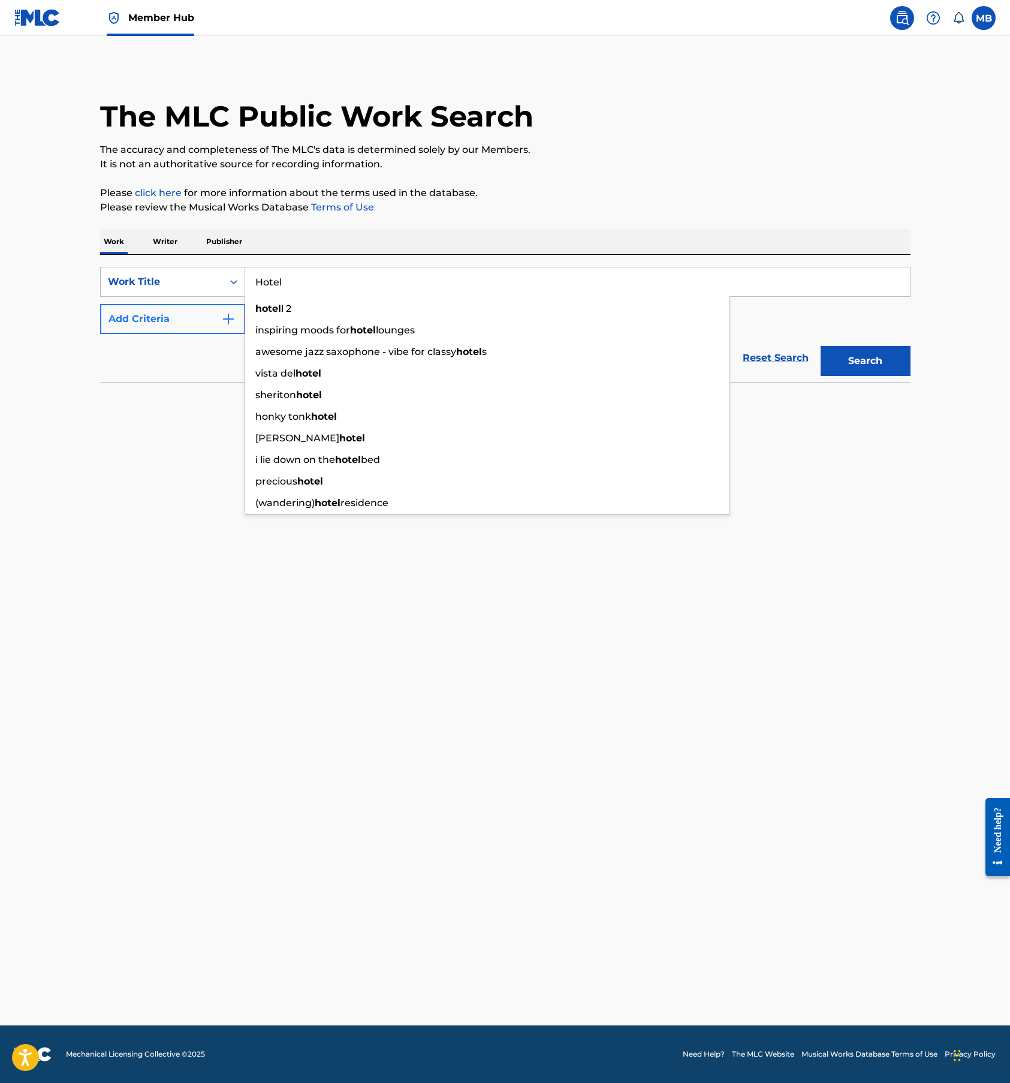
type input "Hotel"
click at [186, 332] on button "Add Criteria" at bounding box center [172, 319] width 145 height 30
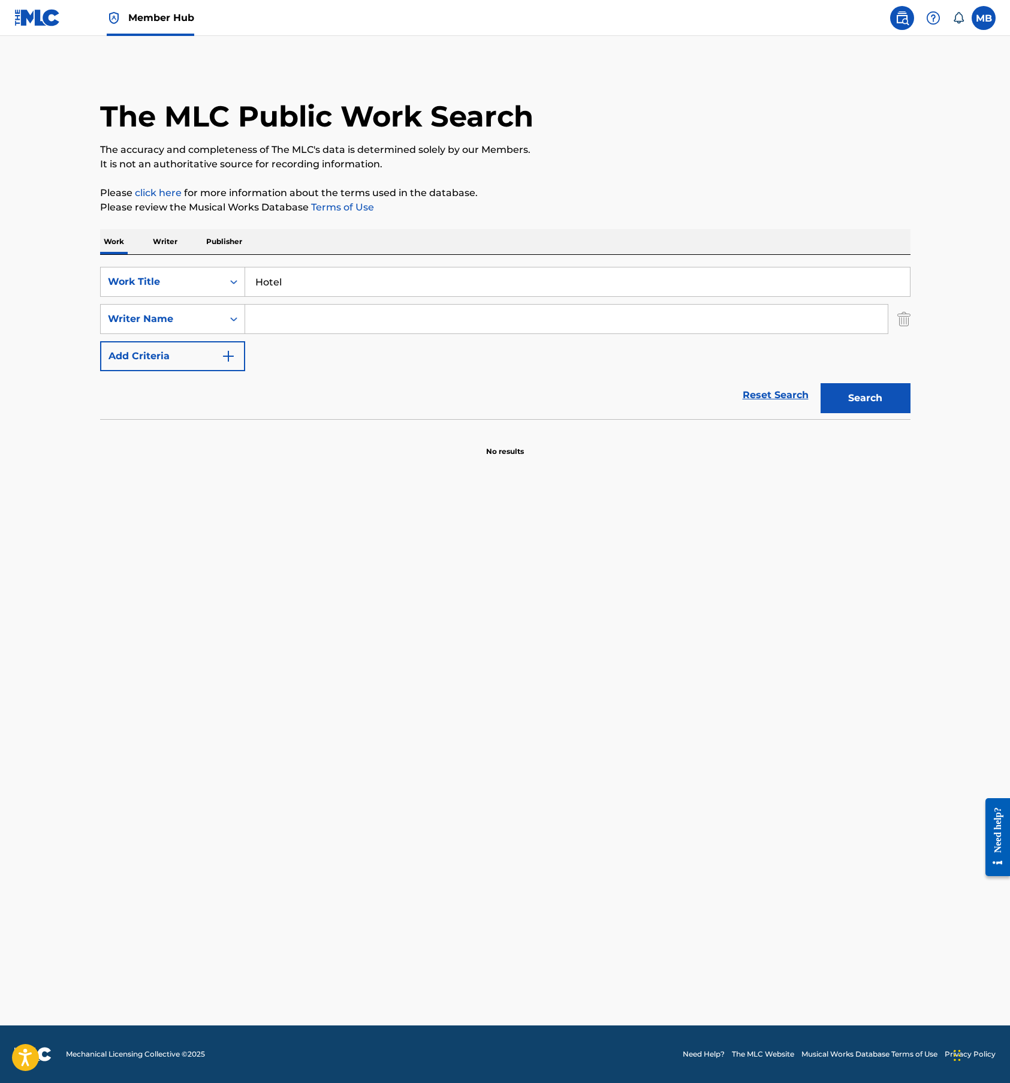
click at [284, 319] on input "Search Form" at bounding box center [566, 319] width 643 height 29
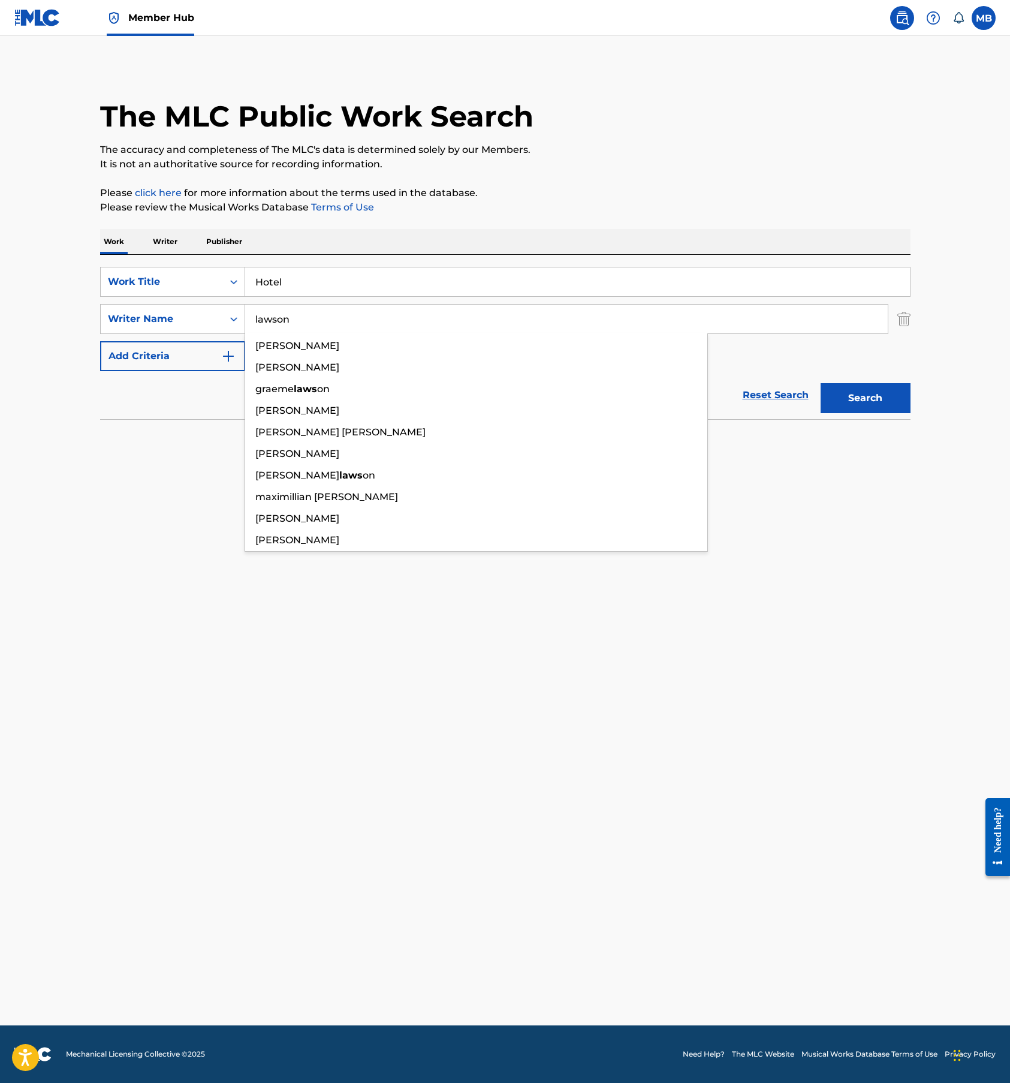
type input "lawson"
click at [821, 383] on button "Search" at bounding box center [866, 398] width 90 height 30
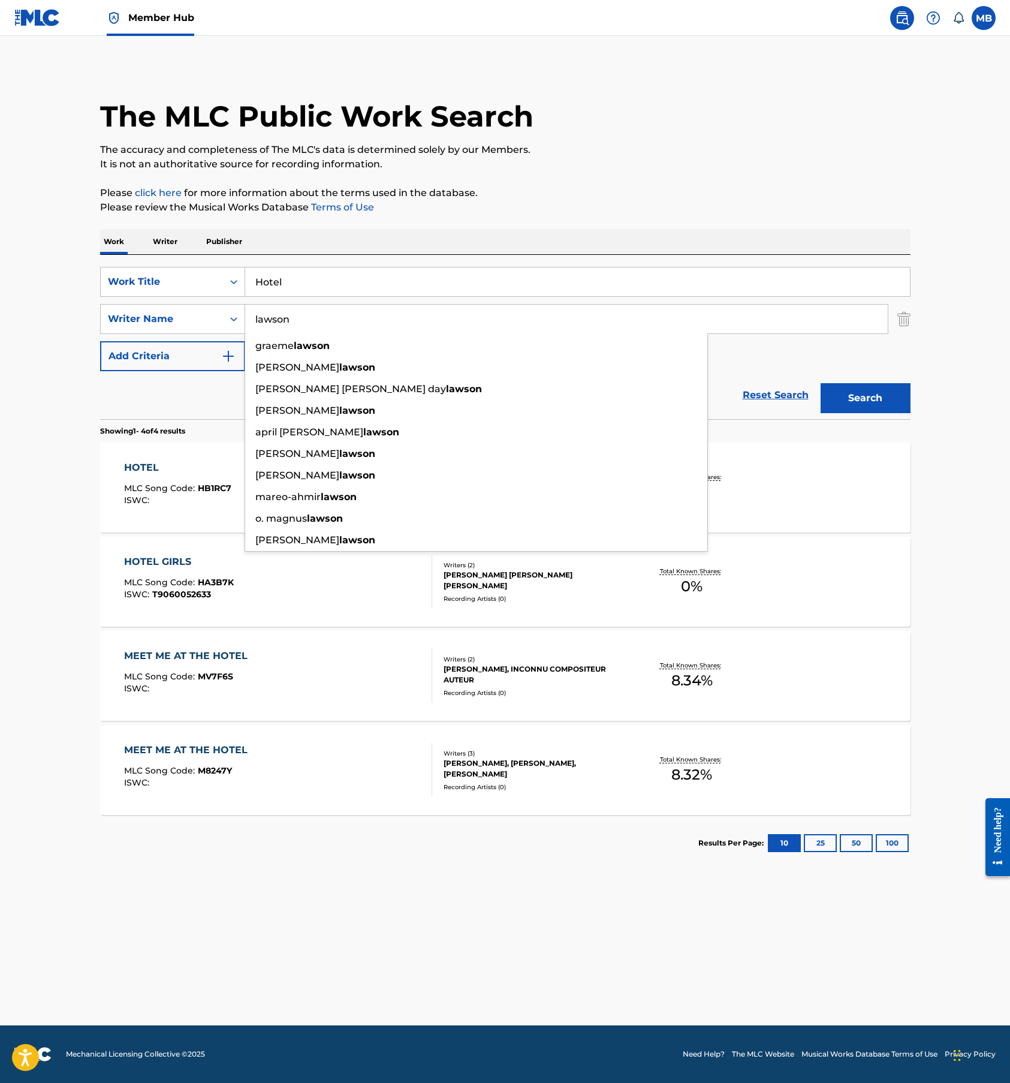
click at [53, 487] on main "The MLC Public Work Search The accuracy and completeness of The MLC's data is d…" at bounding box center [505, 530] width 1010 height 989
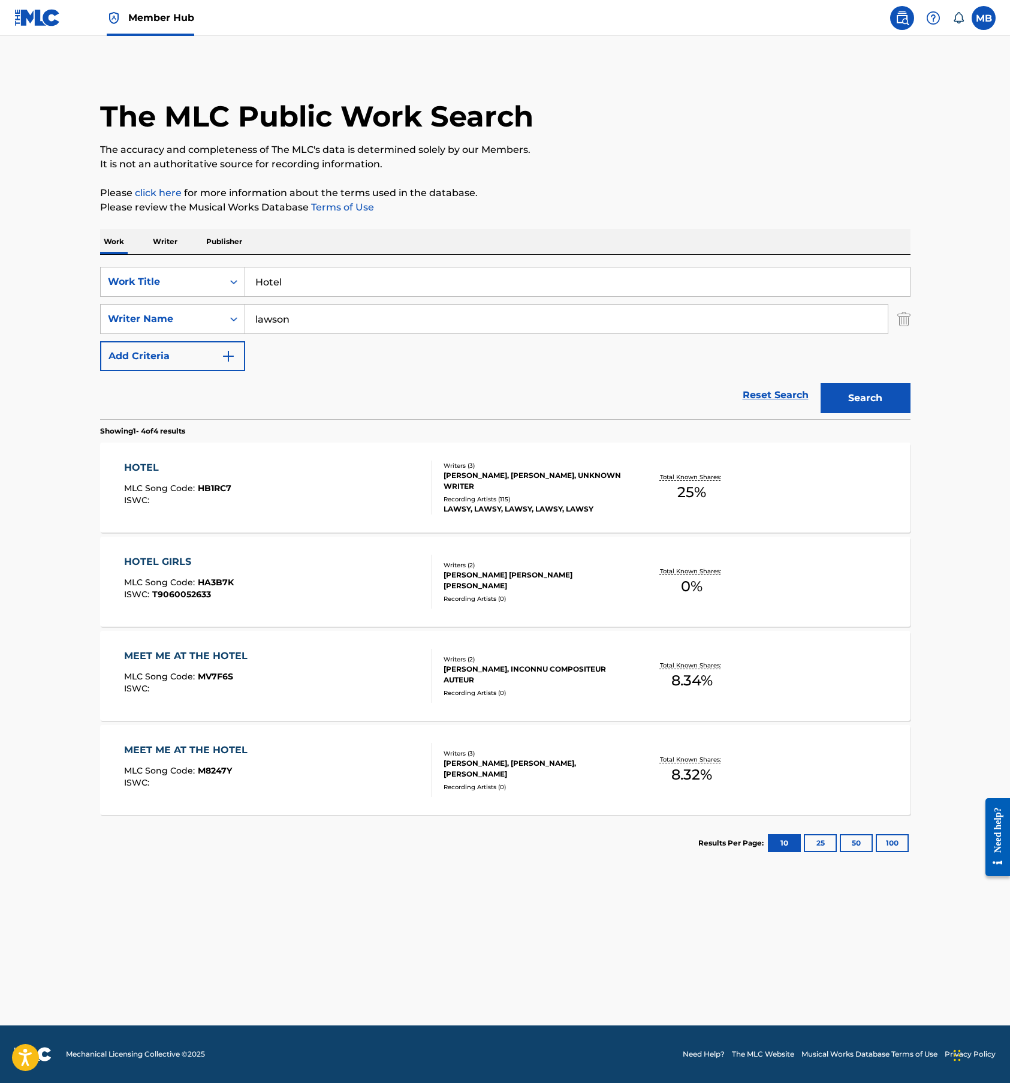
click at [141, 486] on span "MLC Song Code :" at bounding box center [161, 488] width 74 height 11
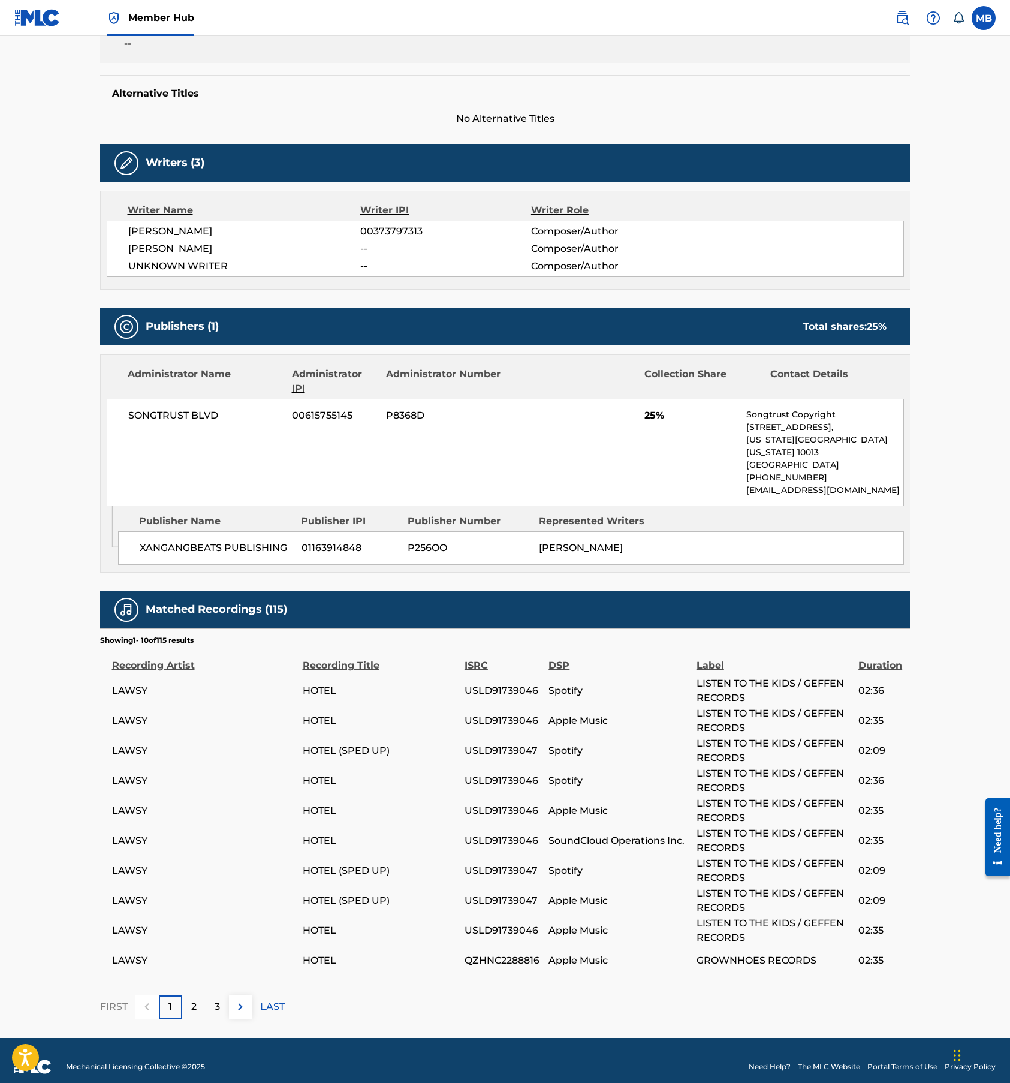
scroll to position [251, 0]
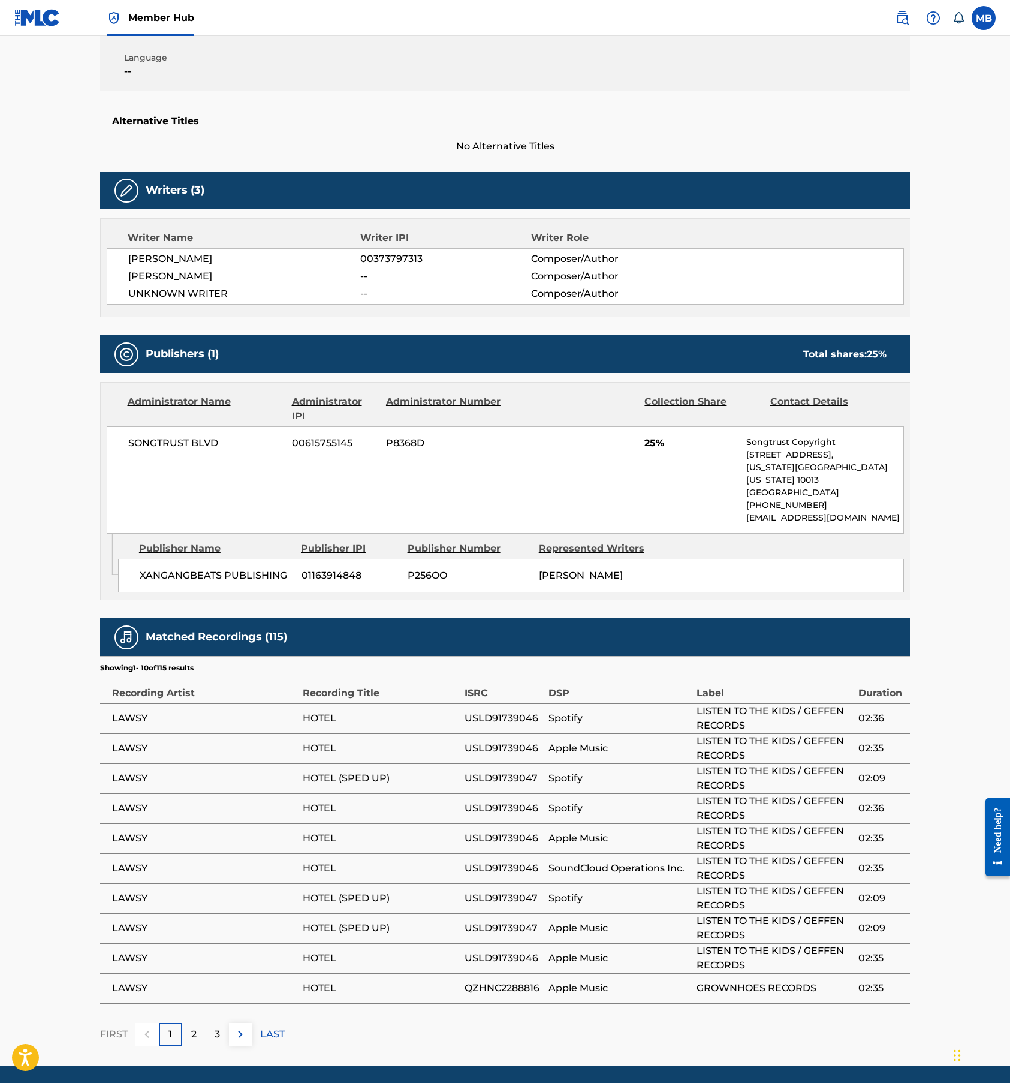
click at [645, 311] on div "Writer Name Writer IPI Writer Role [PERSON_NAME] 00373797313 Composer/Author [P…" at bounding box center [505, 267] width 811 height 99
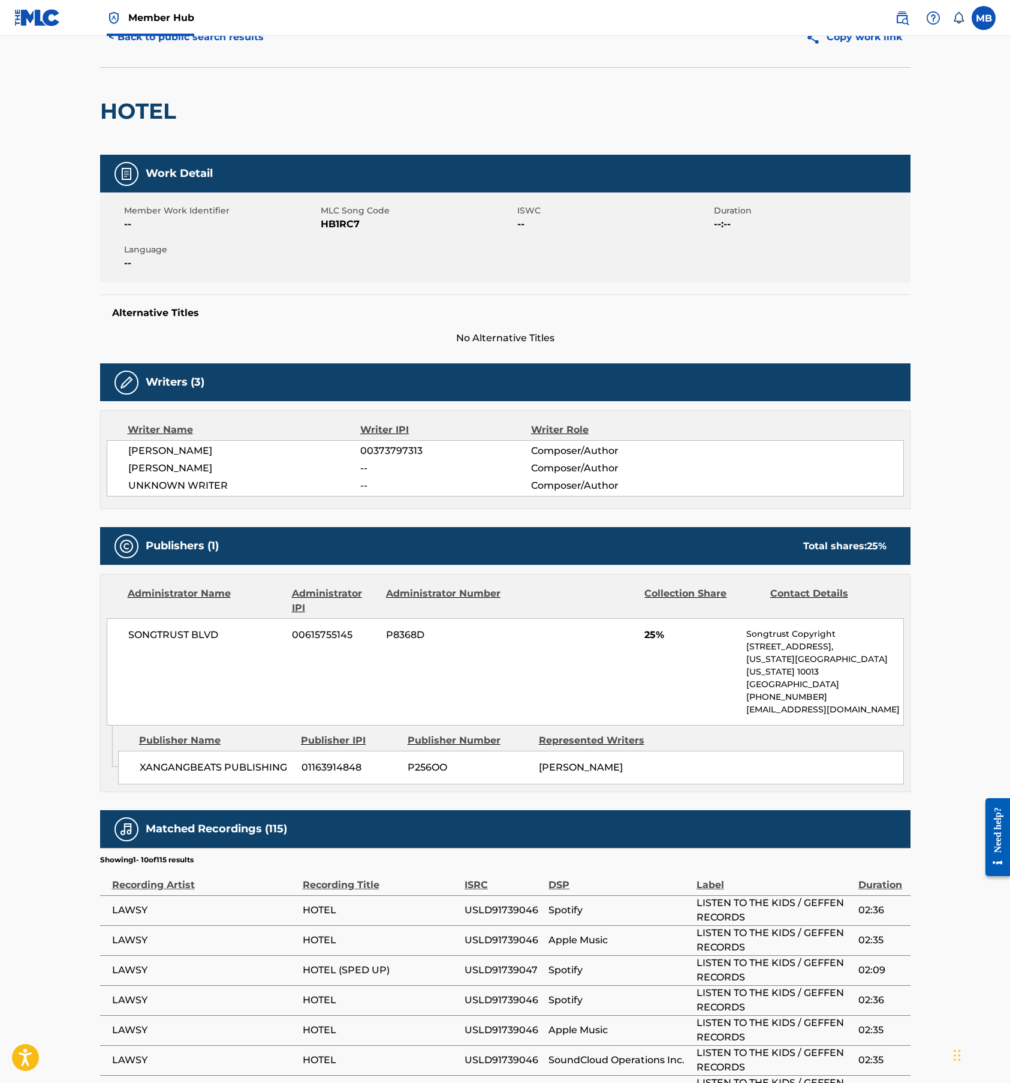
scroll to position [0, 0]
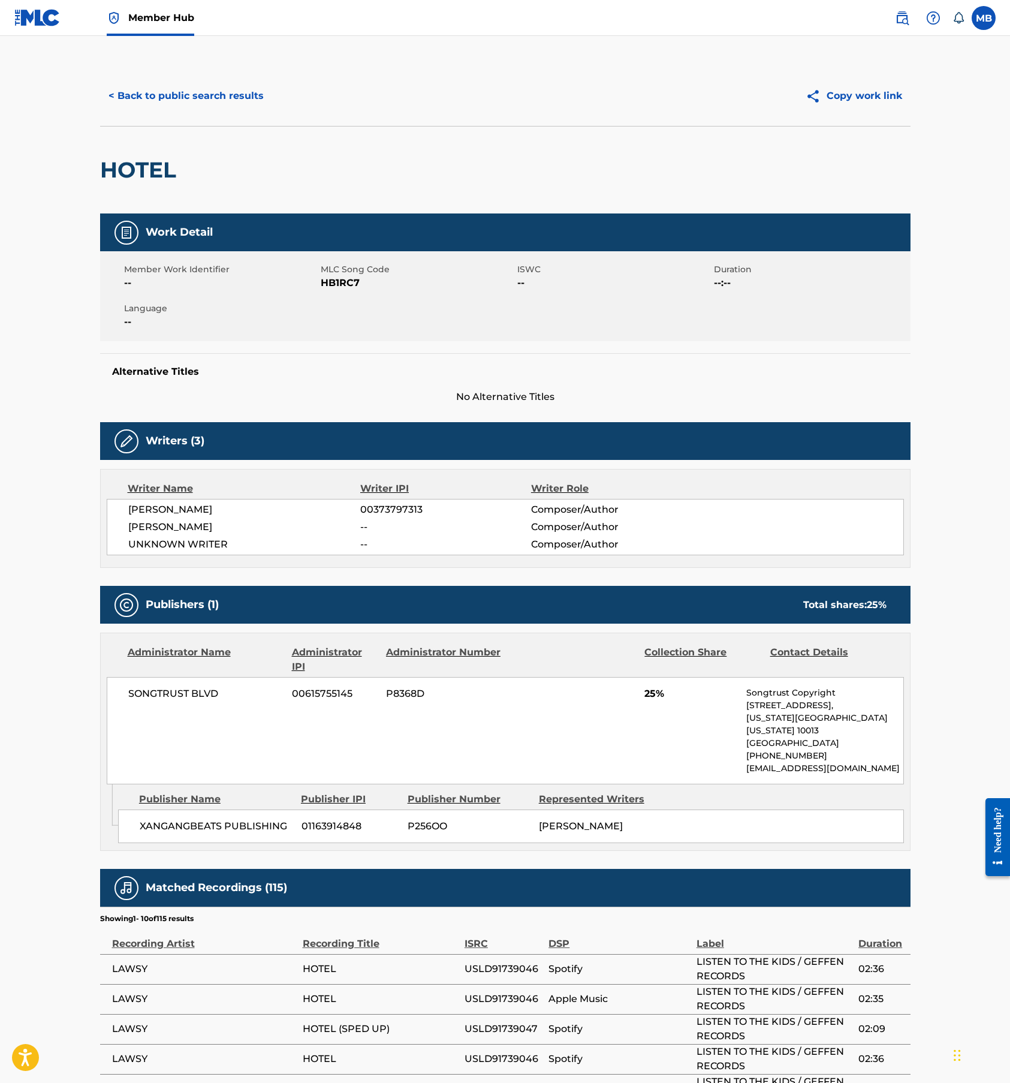
click at [227, 64] on main "< Back to public search results Copy work link HOTEL Work Detail Member Work Id…" at bounding box center [505, 676] width 1010 height 1280
click at [858, 101] on button "Copy work link" at bounding box center [853, 96] width 113 height 30
